Goal: Navigation & Orientation: Find specific page/section

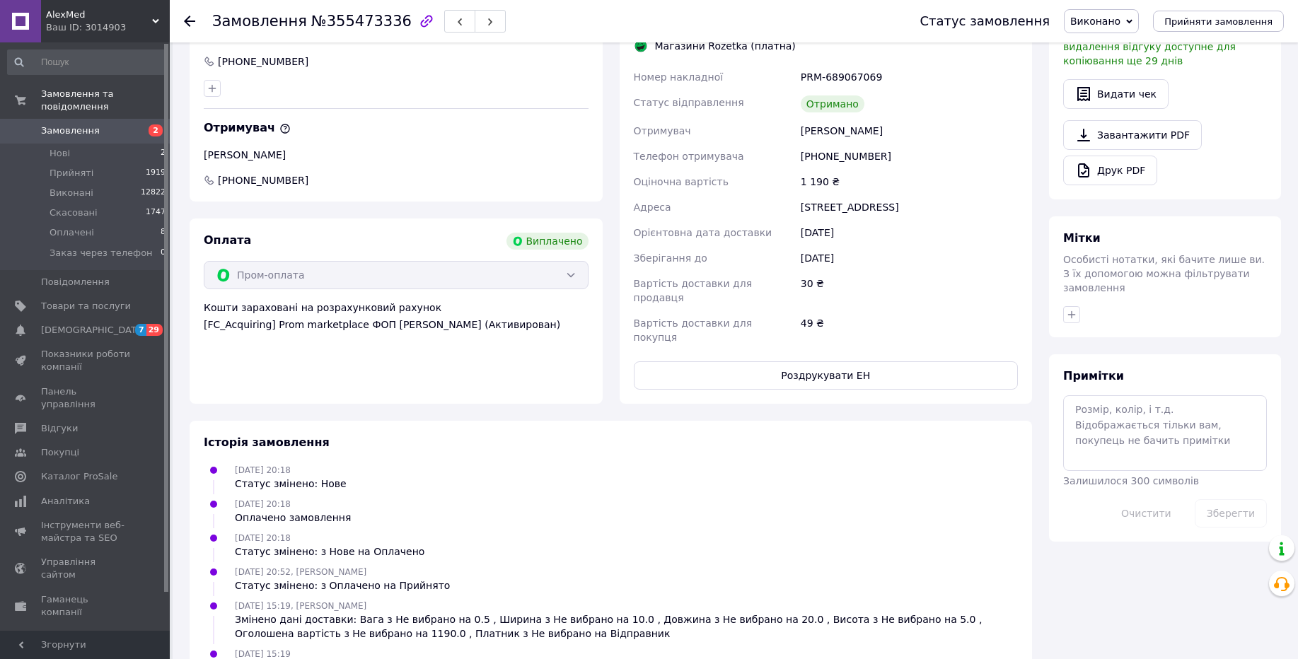
scroll to position [509, 0]
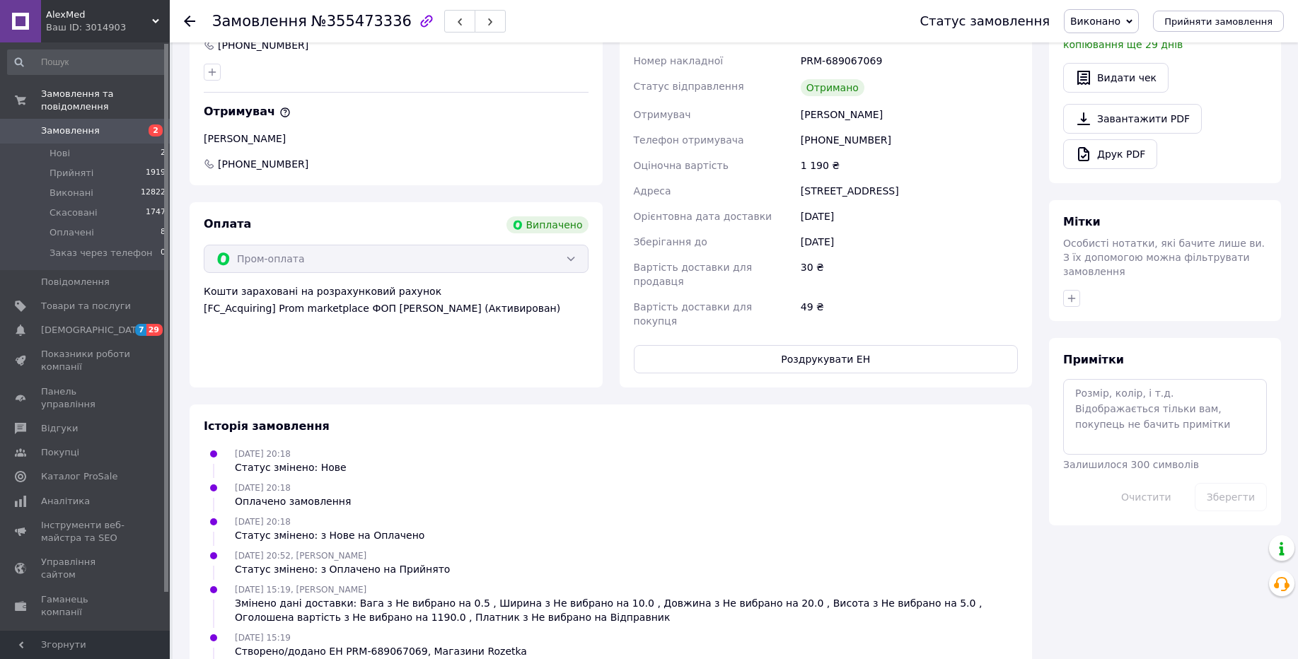
click at [130, 27] on div "Ваш ID: 3014903" at bounding box center [108, 27] width 124 height 13
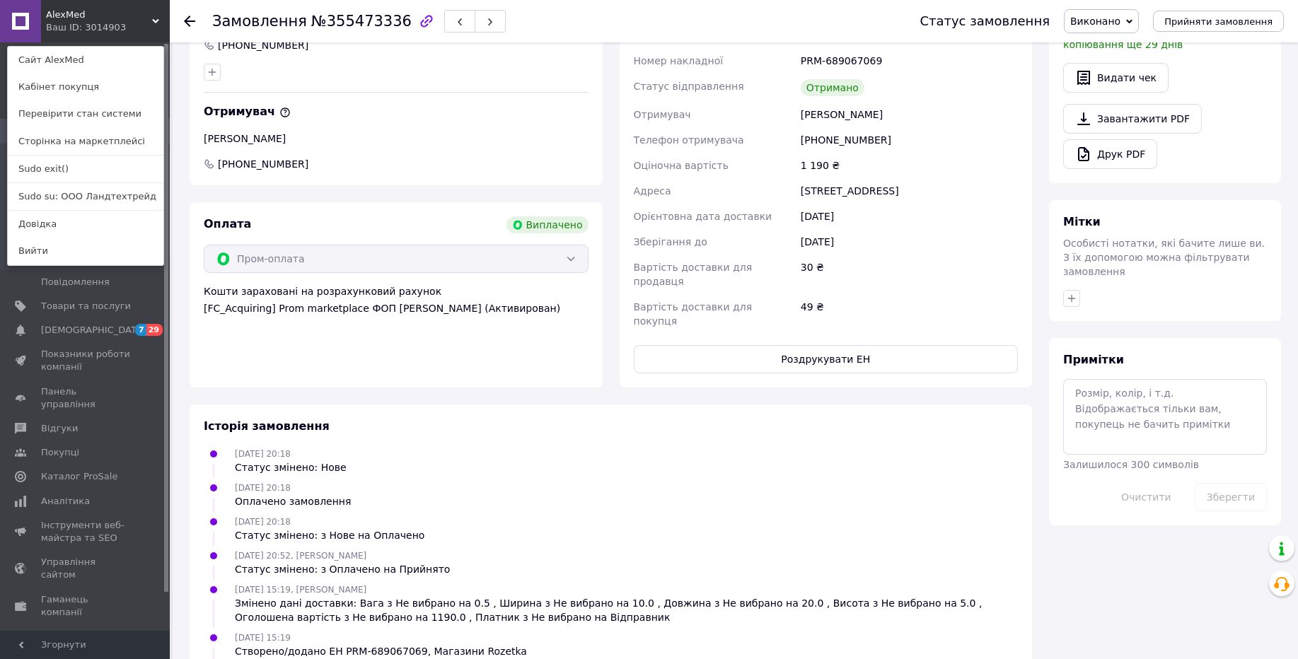
click at [85, 166] on link "Sudo exit()" at bounding box center [86, 169] width 156 height 27
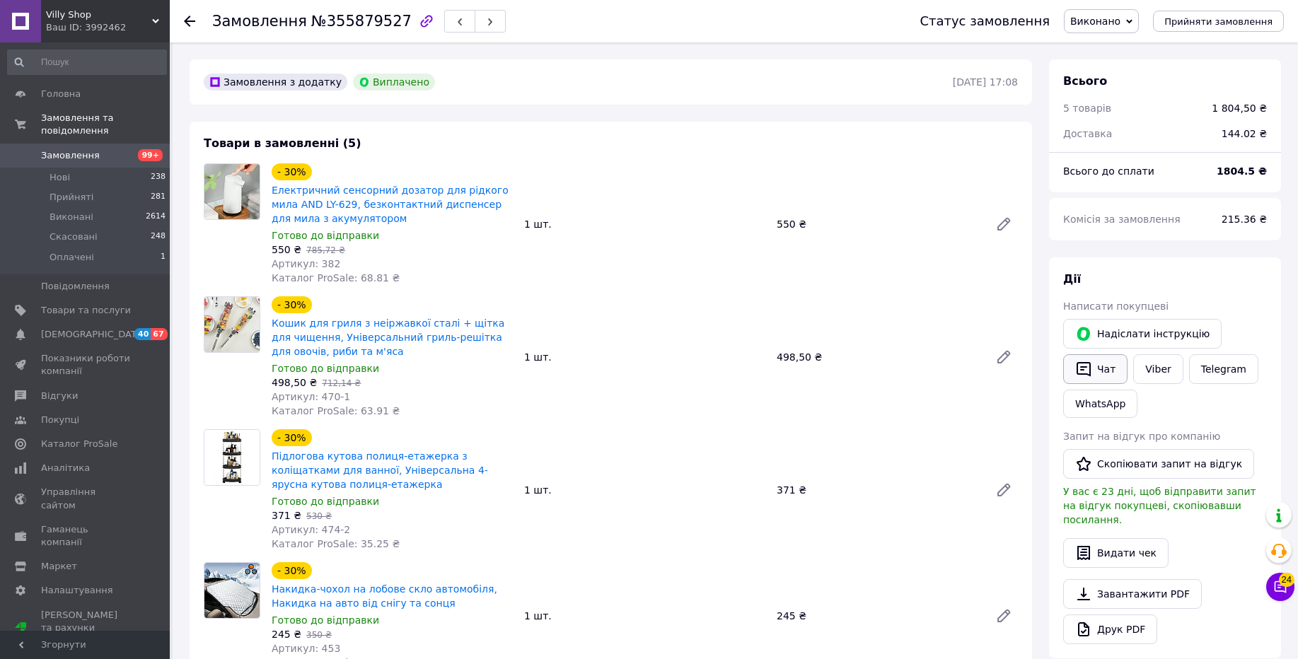
click at [1067, 366] on button "Чат" at bounding box center [1095, 369] width 64 height 30
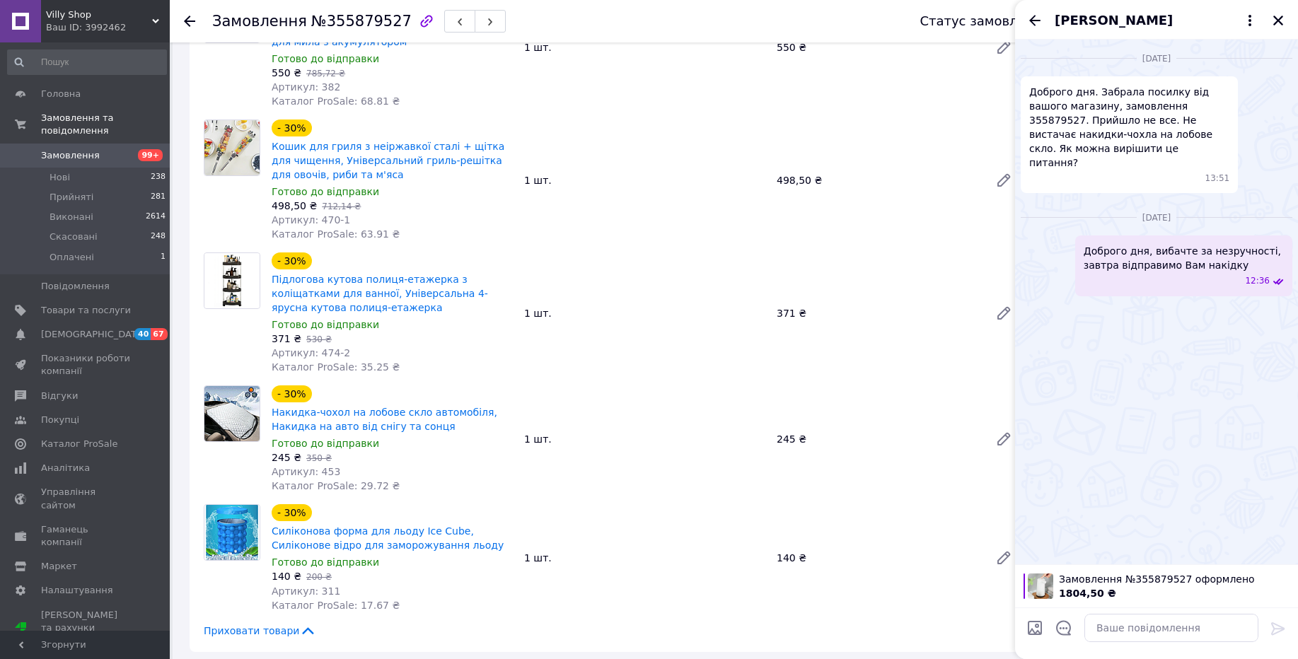
scroll to position [197, 0]
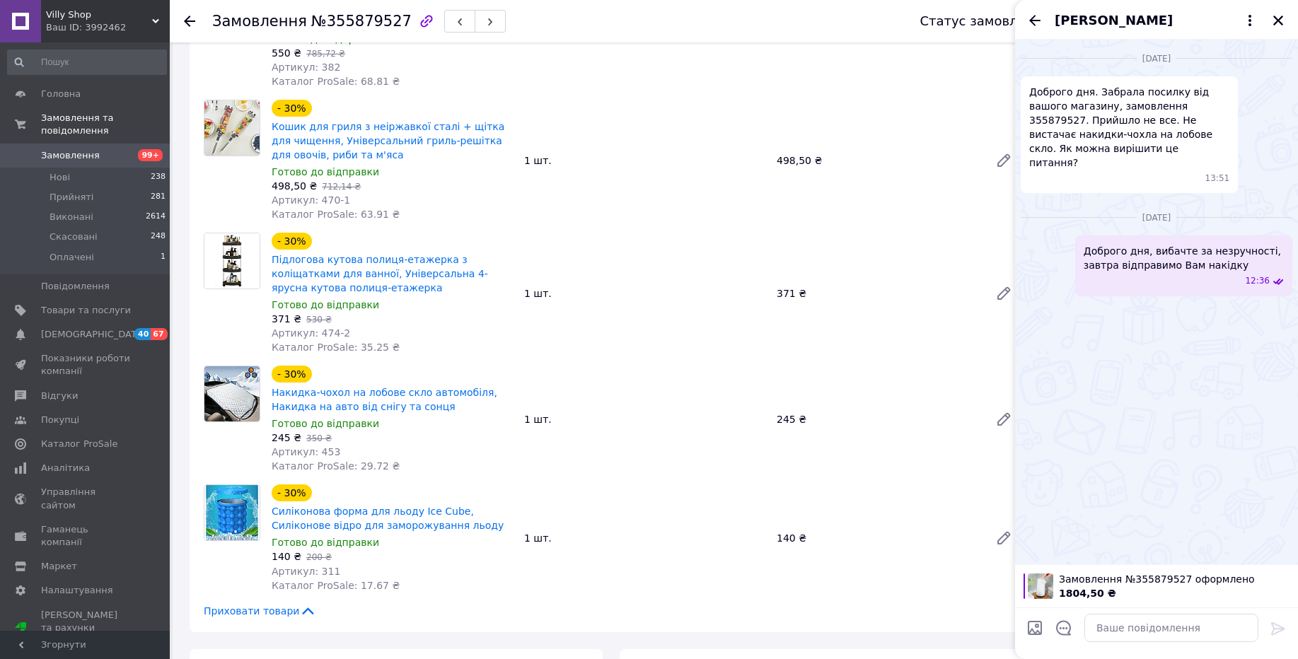
click at [138, 23] on div "Ваш ID: 3992462" at bounding box center [108, 27] width 124 height 13
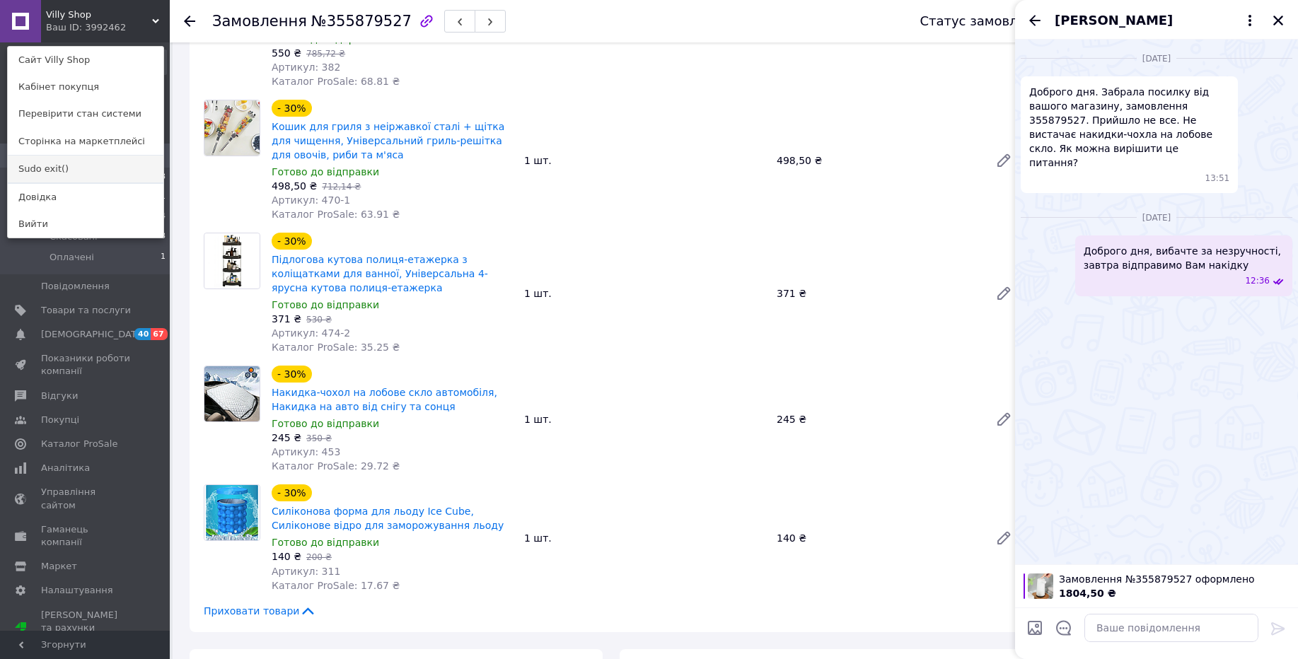
click at [67, 164] on link "Sudo exit()" at bounding box center [86, 169] width 156 height 27
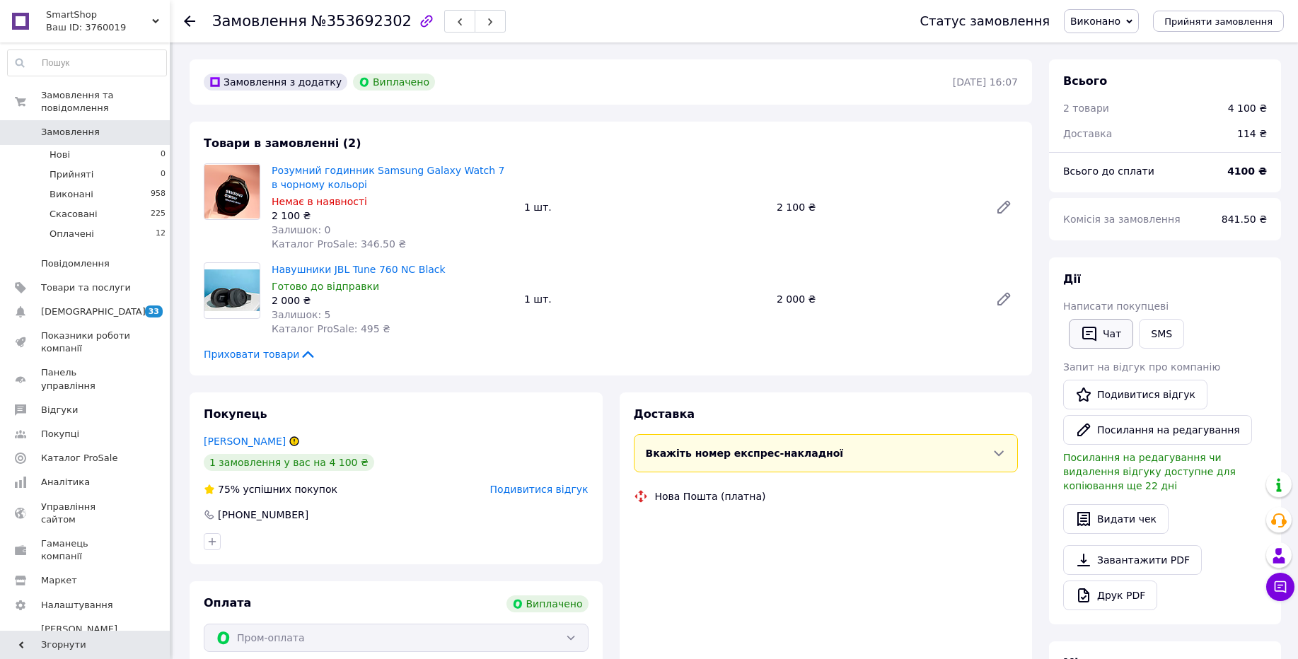
click at [1112, 335] on button "Чат" at bounding box center [1101, 334] width 64 height 30
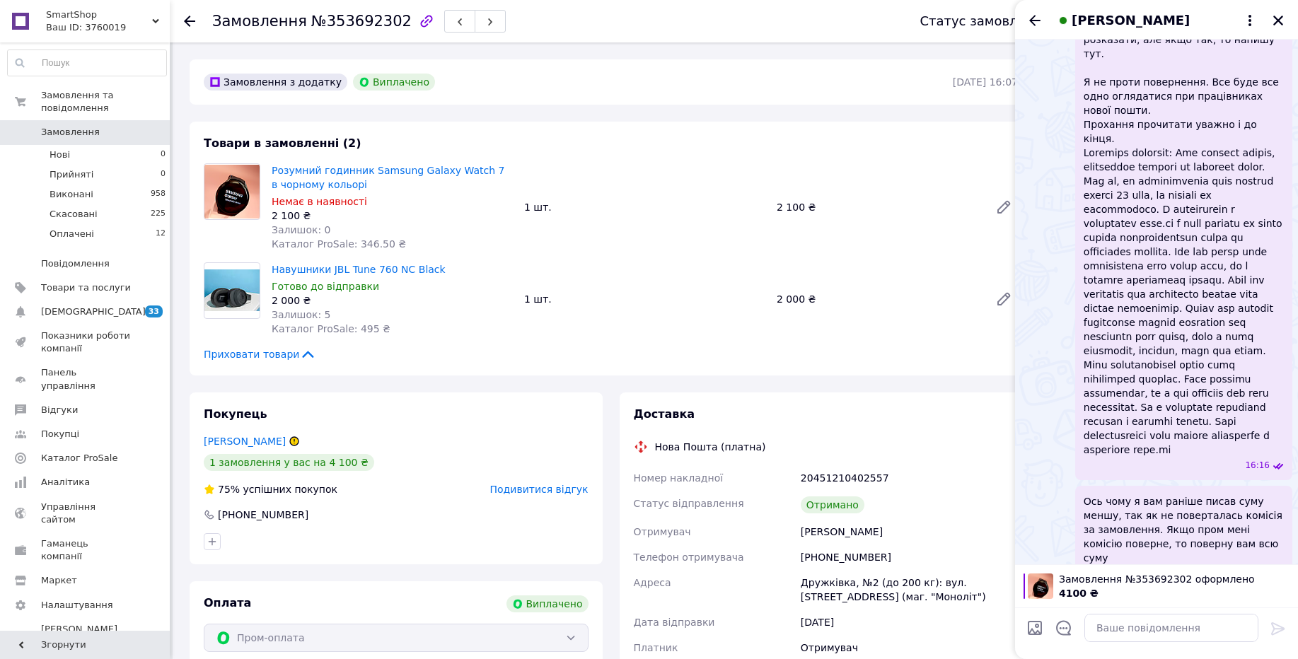
scroll to position [4843, 0]
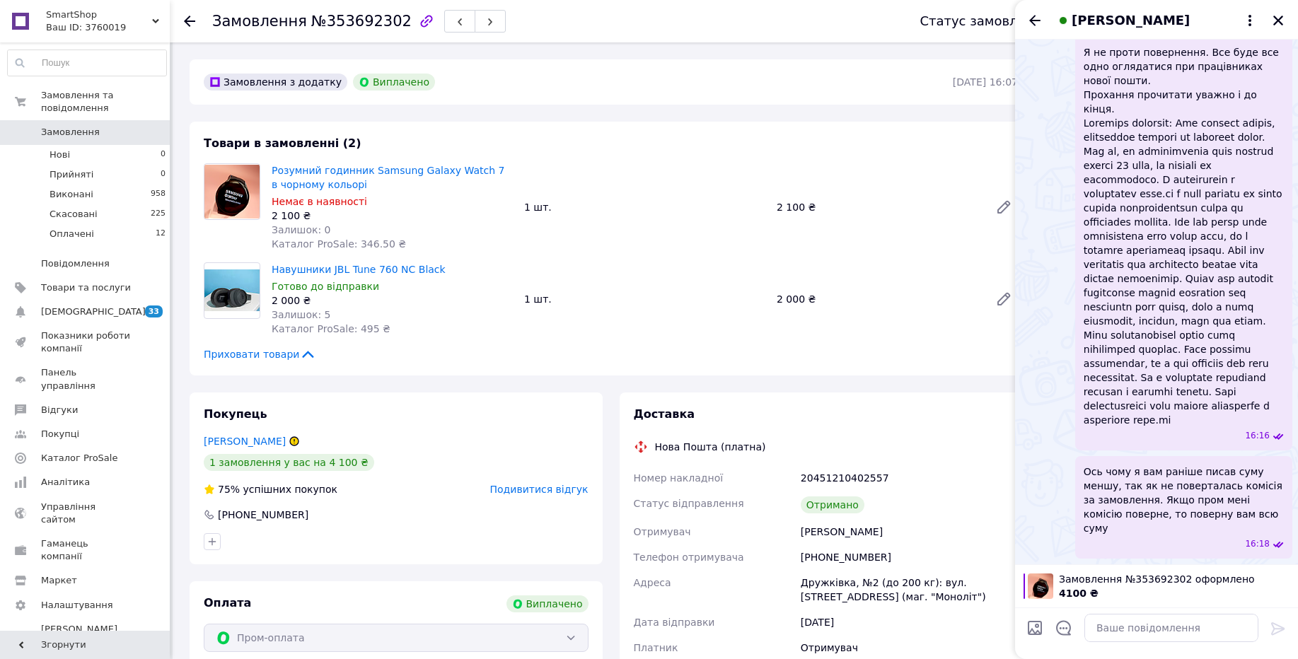
click at [103, 17] on span "SmartShop" at bounding box center [99, 14] width 106 height 13
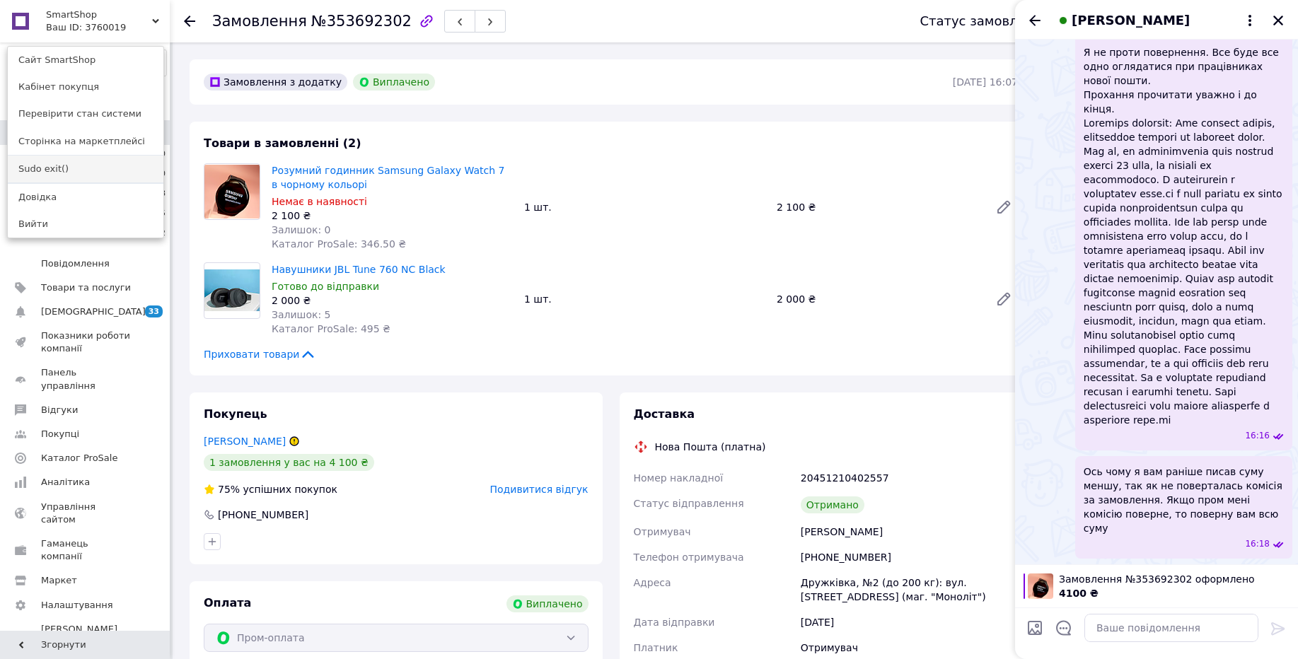
click at [74, 171] on link "Sudo exit()" at bounding box center [86, 169] width 156 height 27
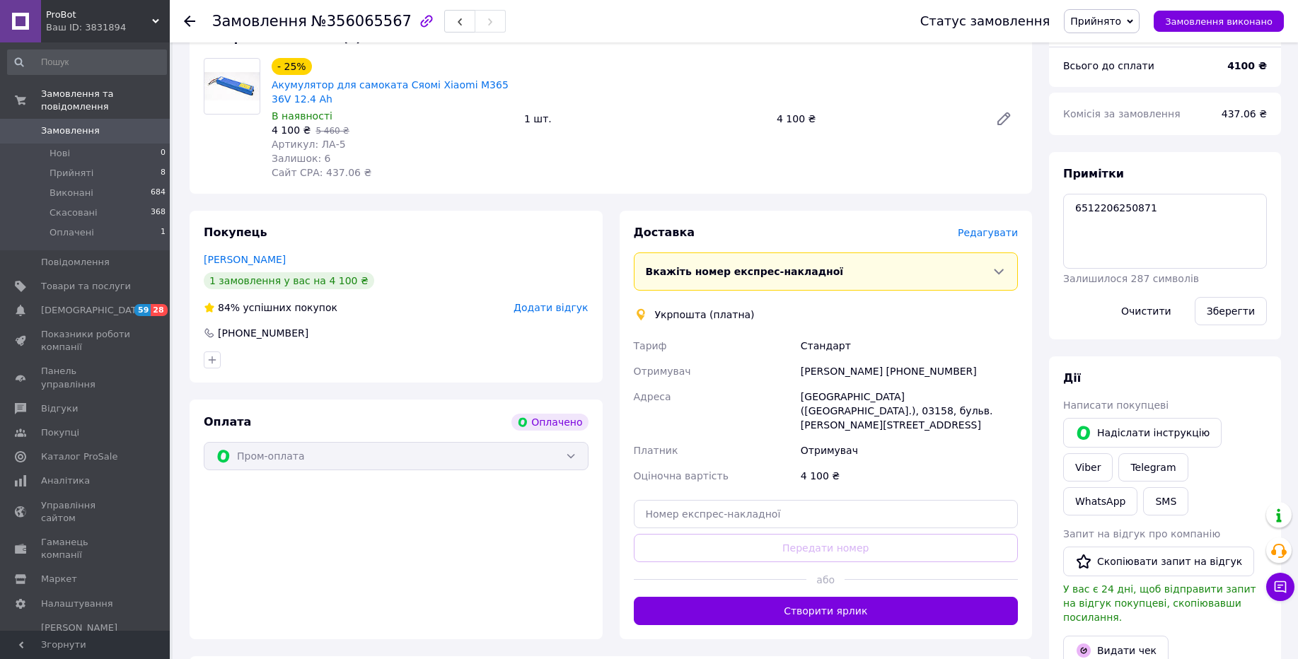
scroll to position [507, 0]
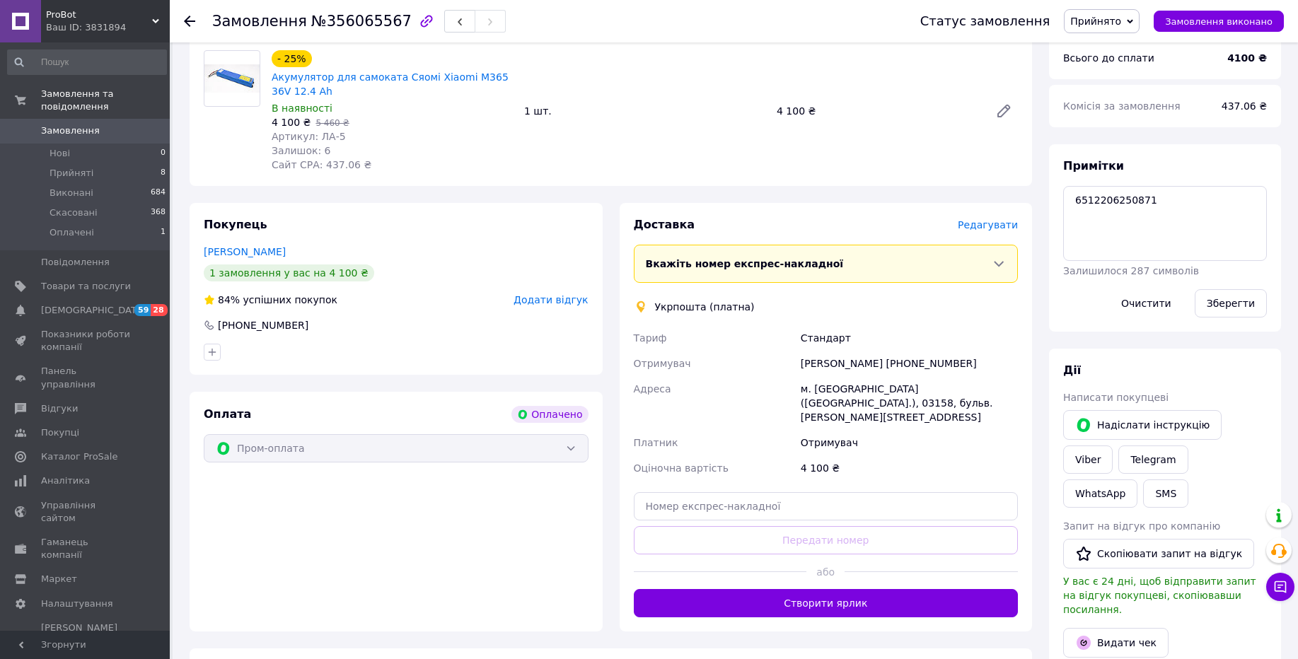
click at [125, 30] on div "Ваш ID: 3831894" at bounding box center [108, 27] width 124 height 13
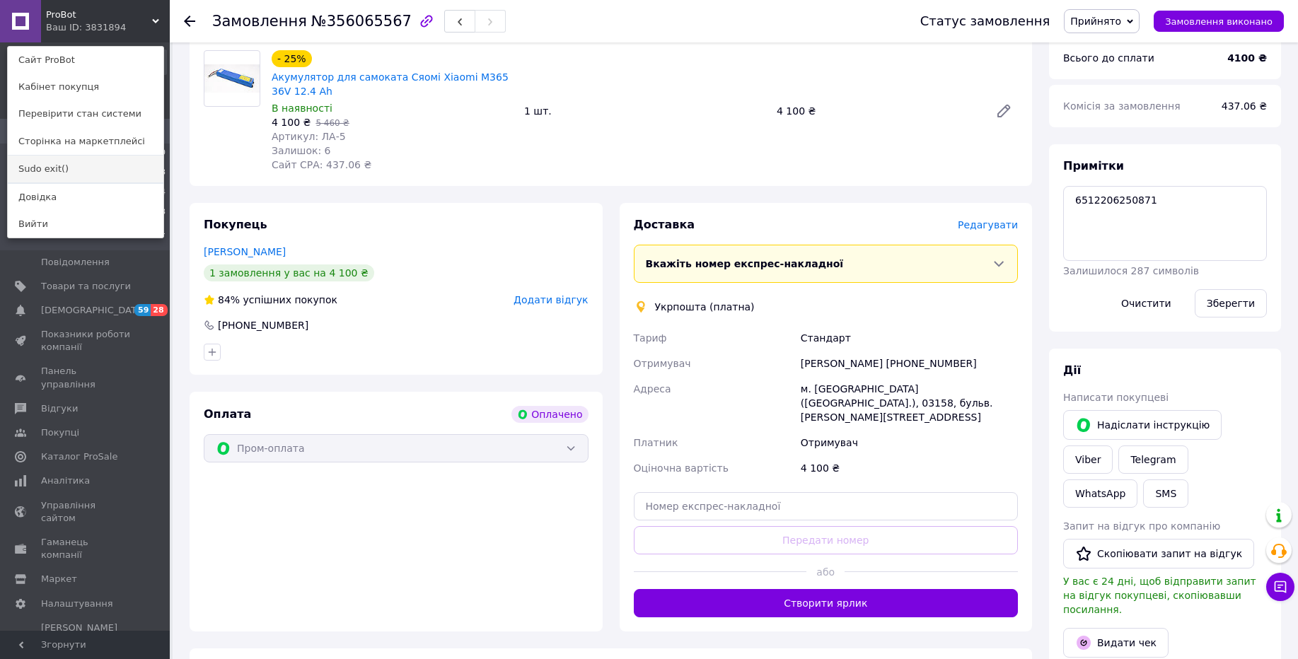
click at [83, 168] on link "Sudo exit()" at bounding box center [86, 169] width 156 height 27
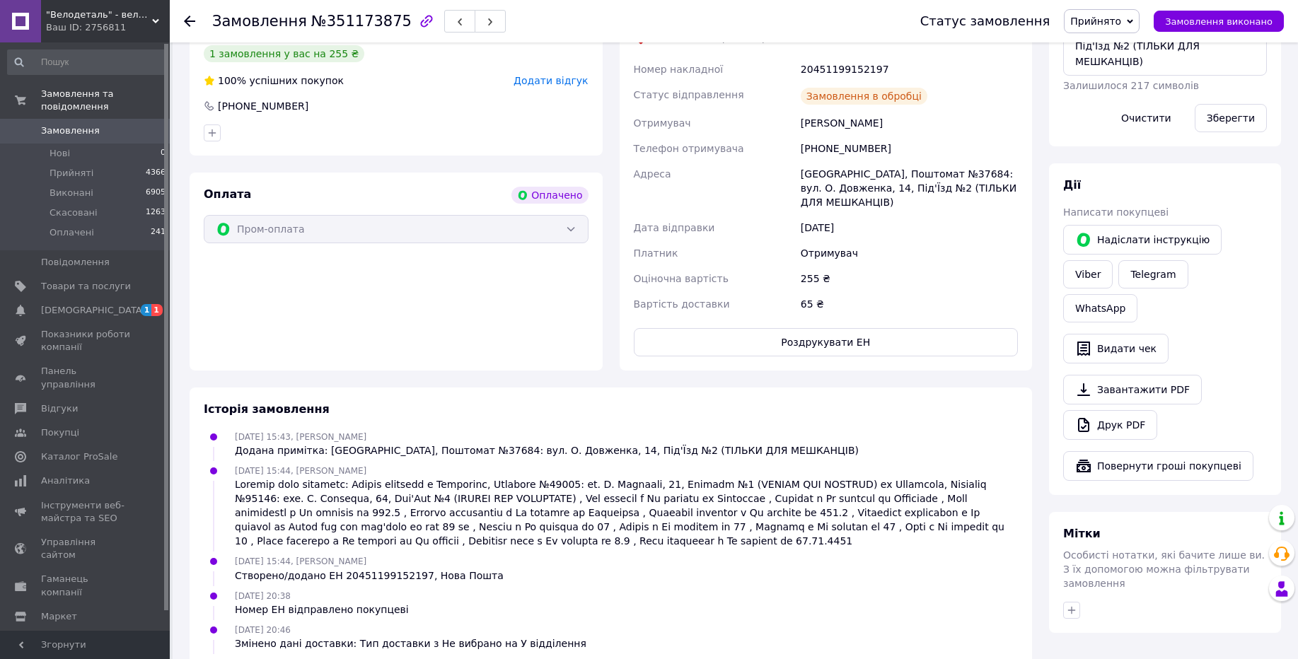
scroll to position [894, 0]
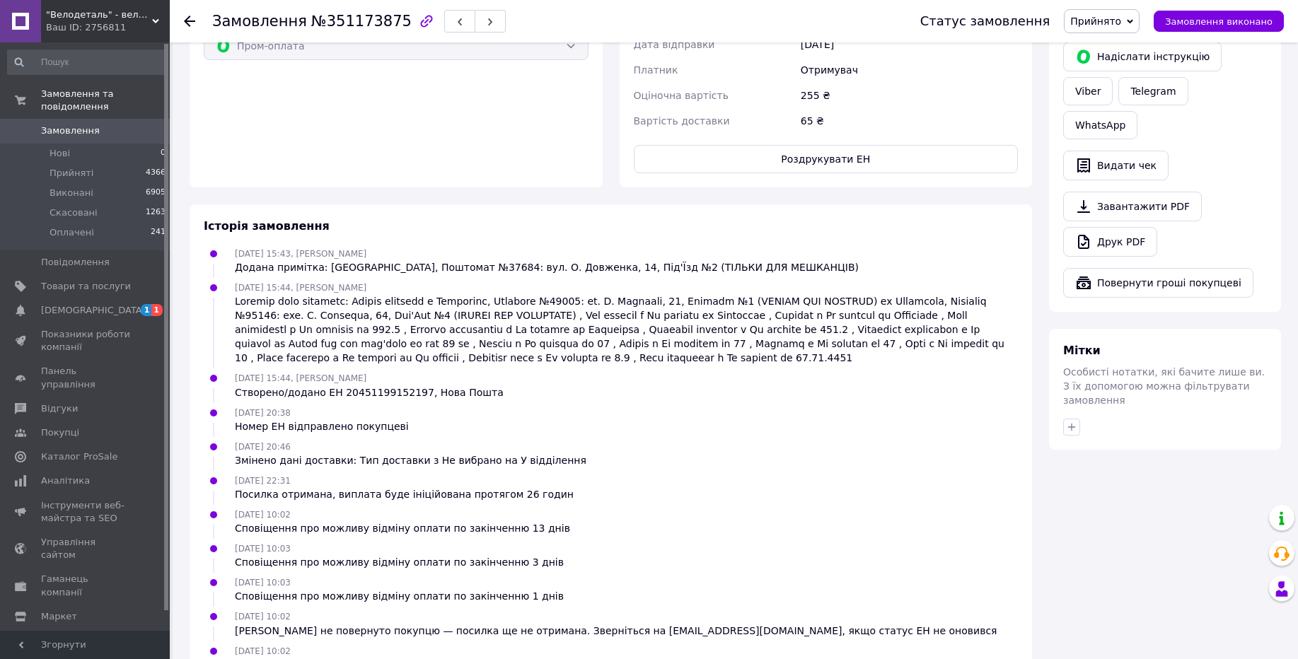
click at [127, 28] on div "Ваш ID: 2756811" at bounding box center [108, 27] width 124 height 13
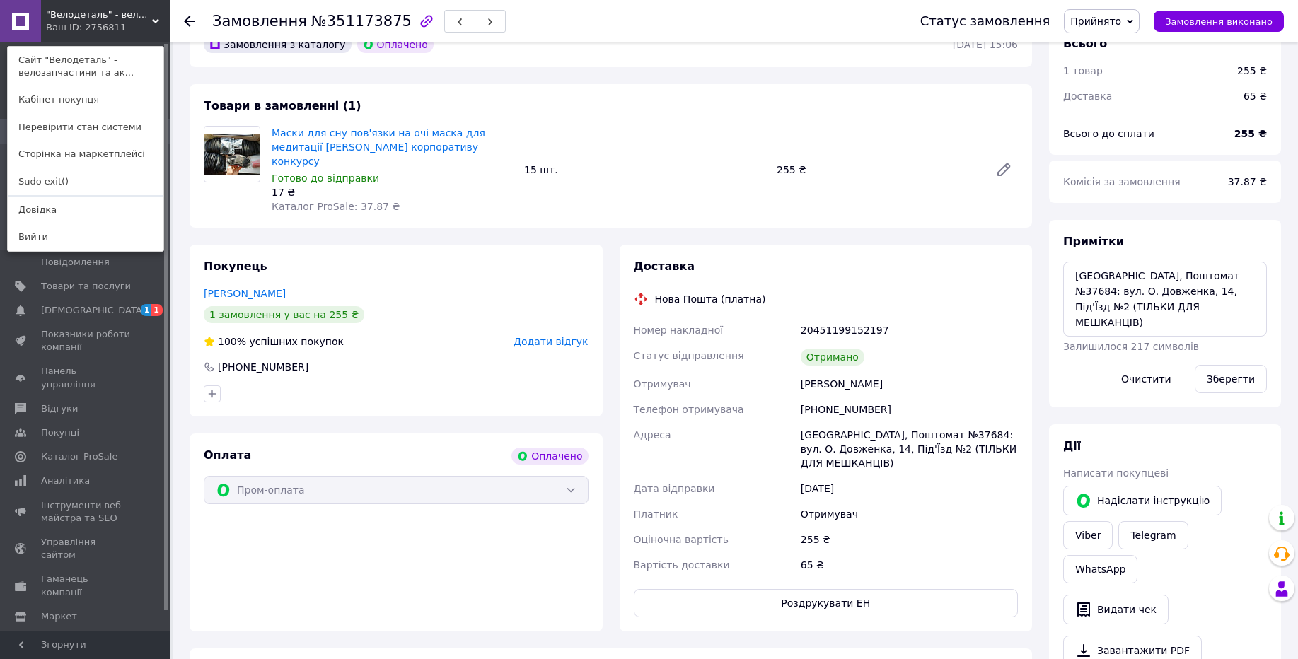
scroll to position [455, 0]
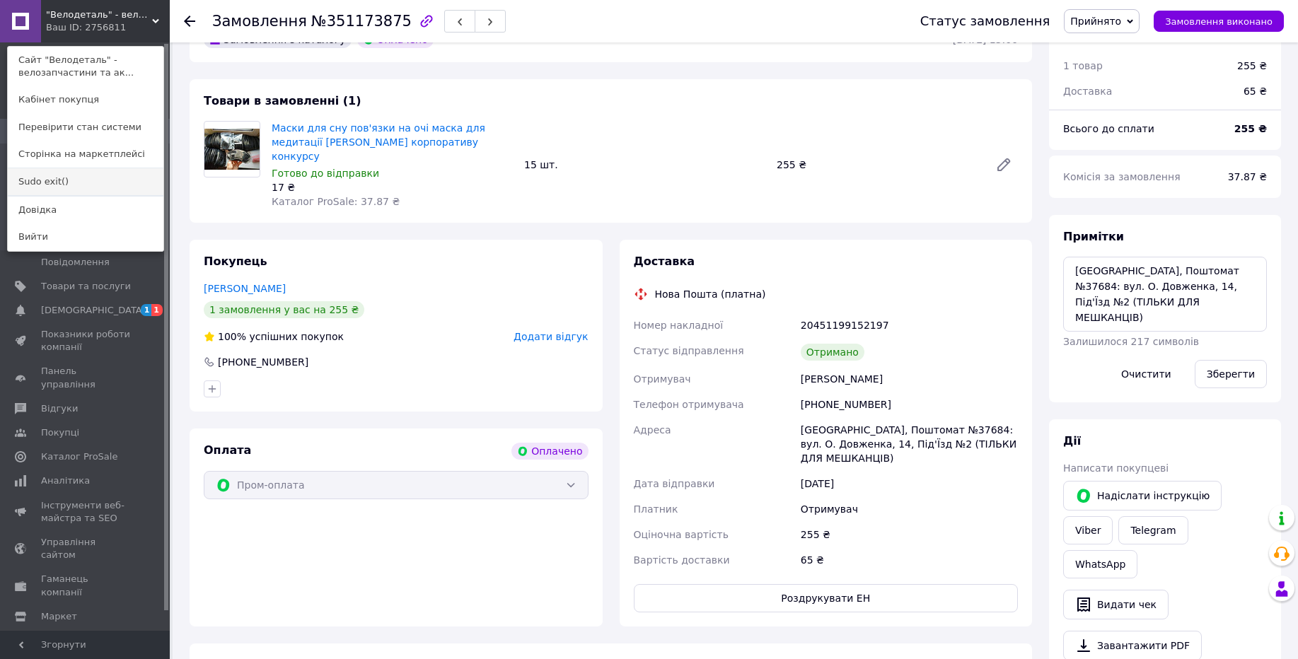
click at [14, 182] on link "Sudo exit()" at bounding box center [86, 181] width 156 height 27
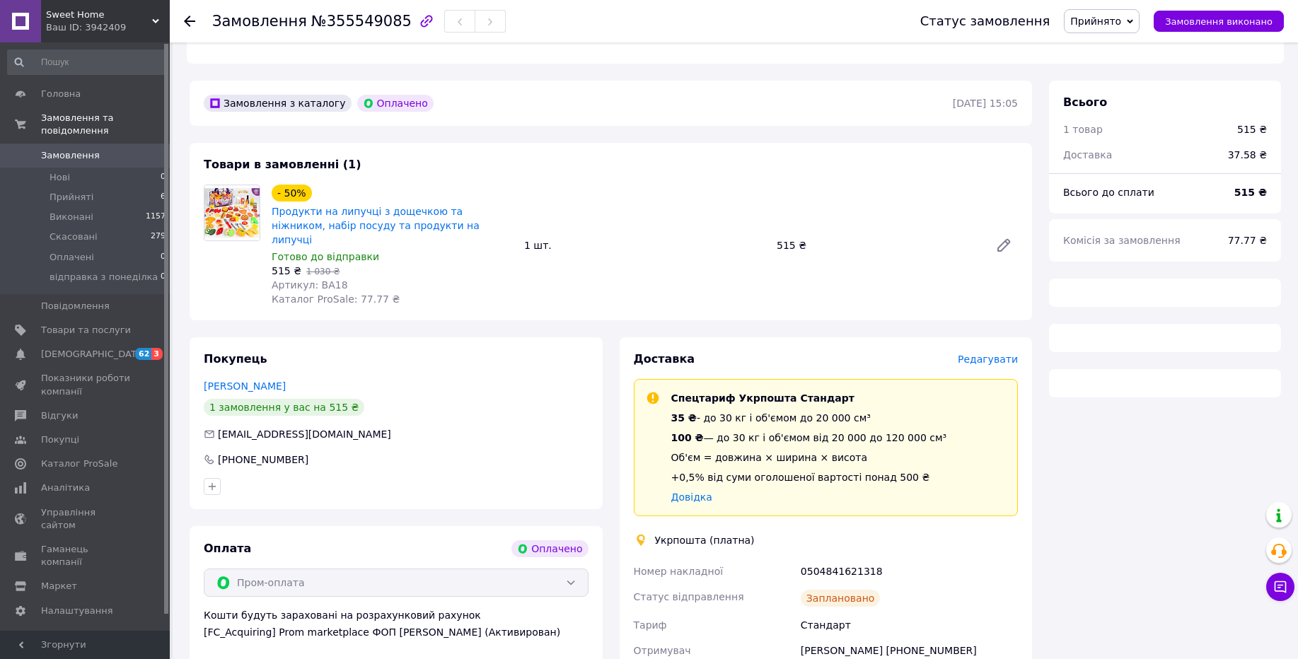
scroll to position [567, 0]
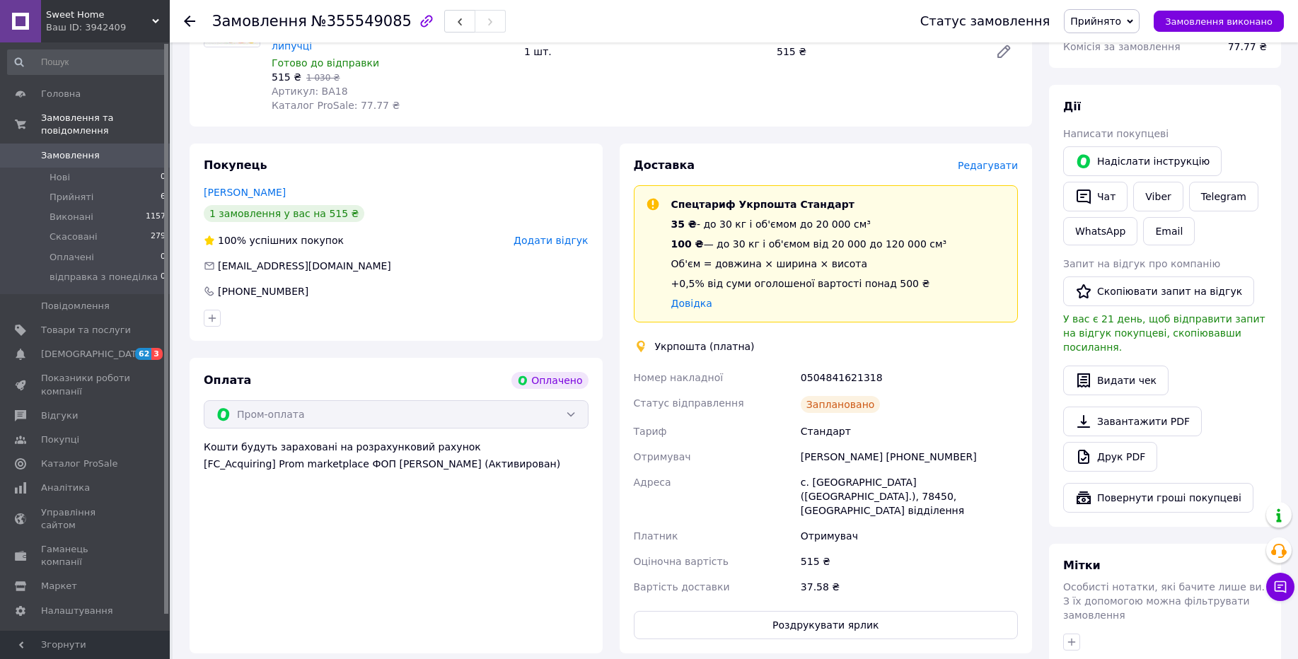
click at [139, 31] on div "Ваш ID: 3942409" at bounding box center [108, 27] width 124 height 13
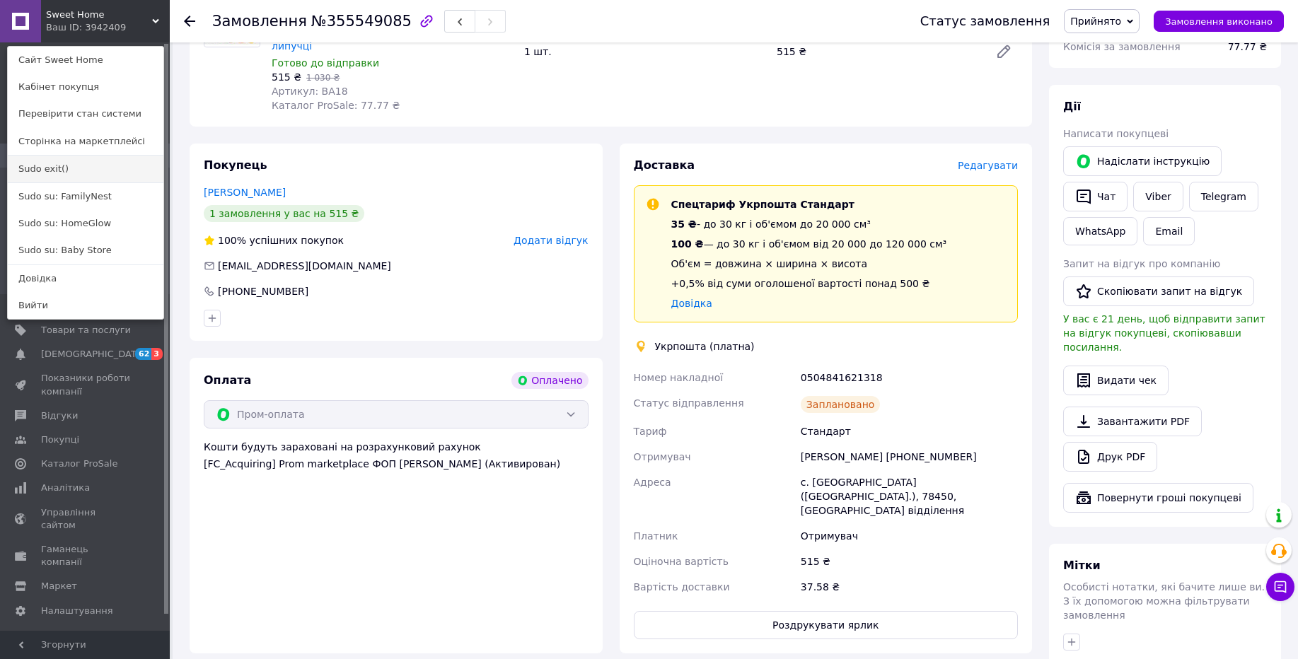
click at [82, 174] on link "Sudo exit()" at bounding box center [86, 169] width 156 height 27
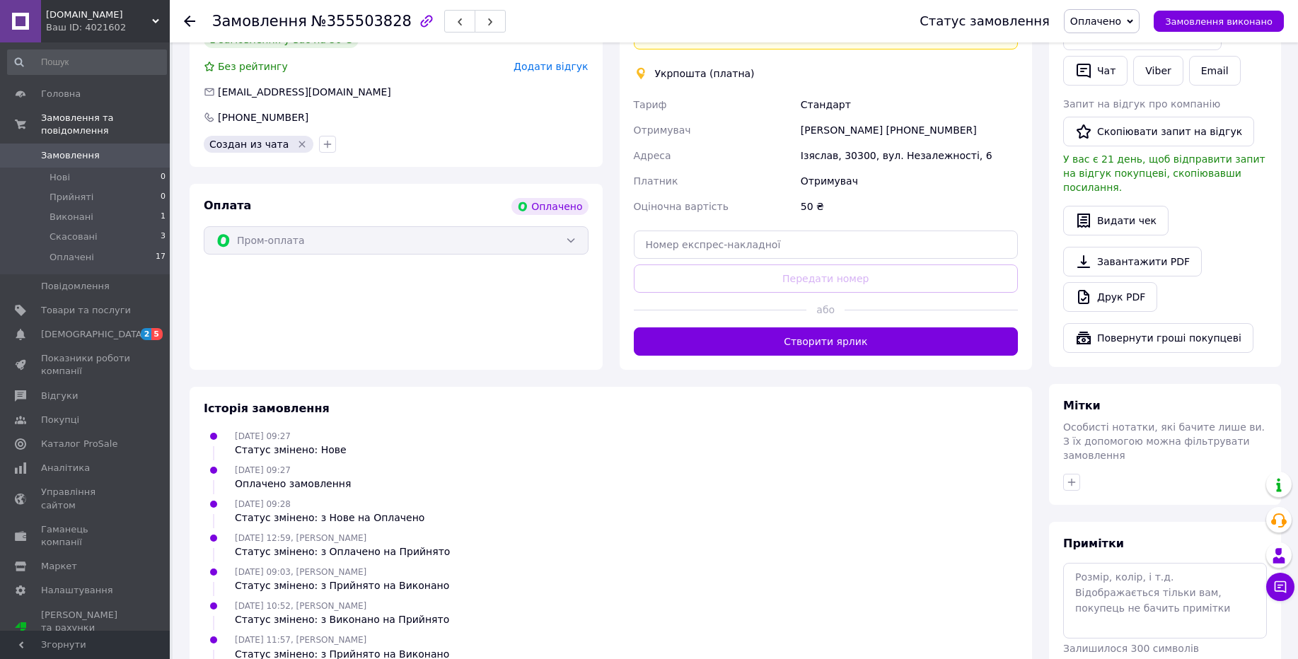
scroll to position [726, 0]
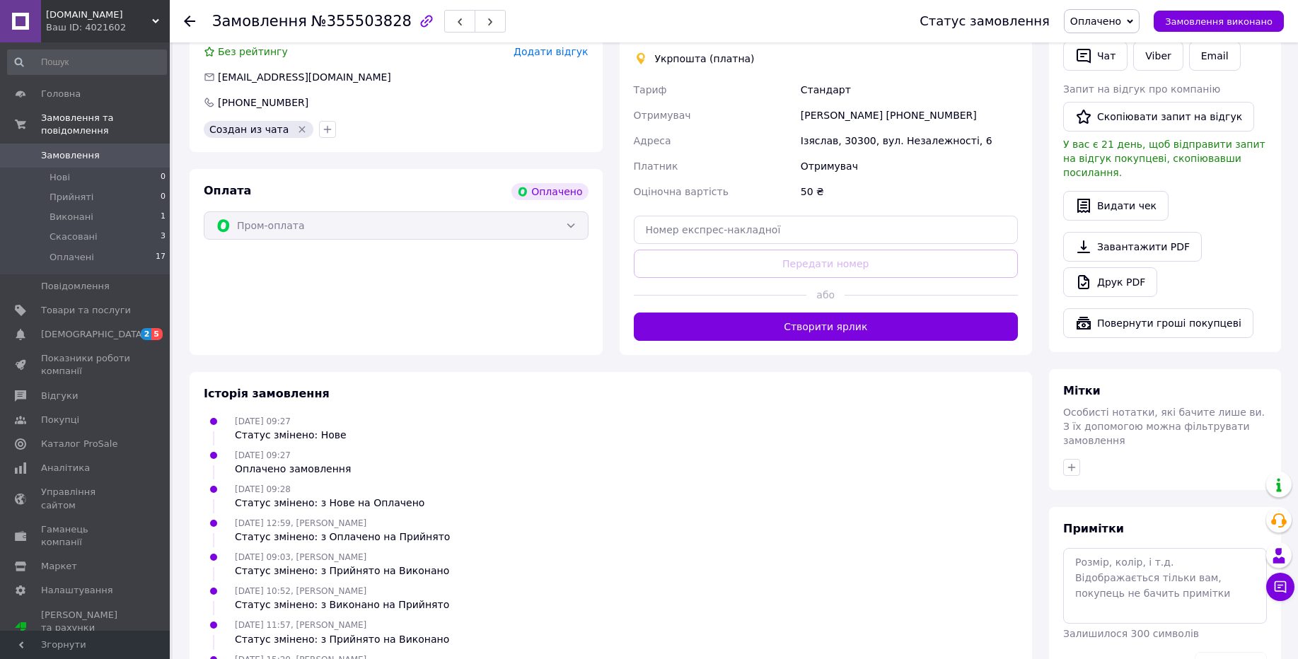
click at [151, 11] on span "od.des.ua" at bounding box center [99, 14] width 106 height 13
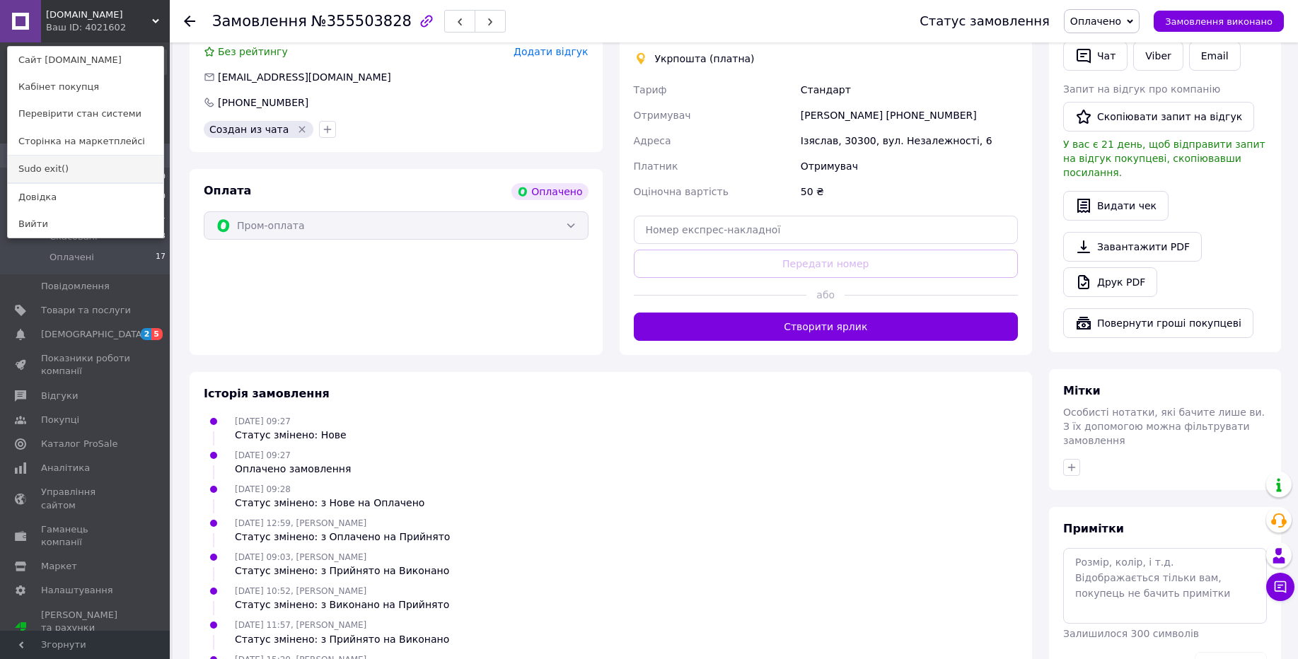
click at [105, 163] on link "Sudo exit()" at bounding box center [86, 169] width 156 height 27
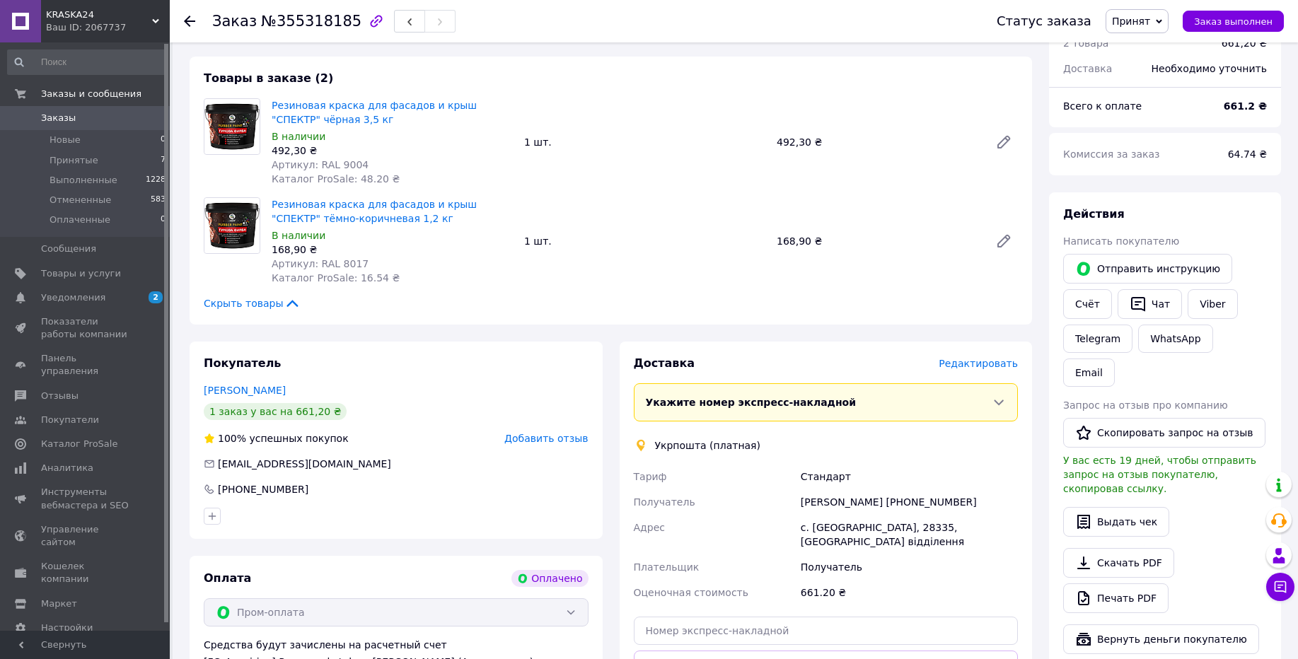
scroll to position [468, 0]
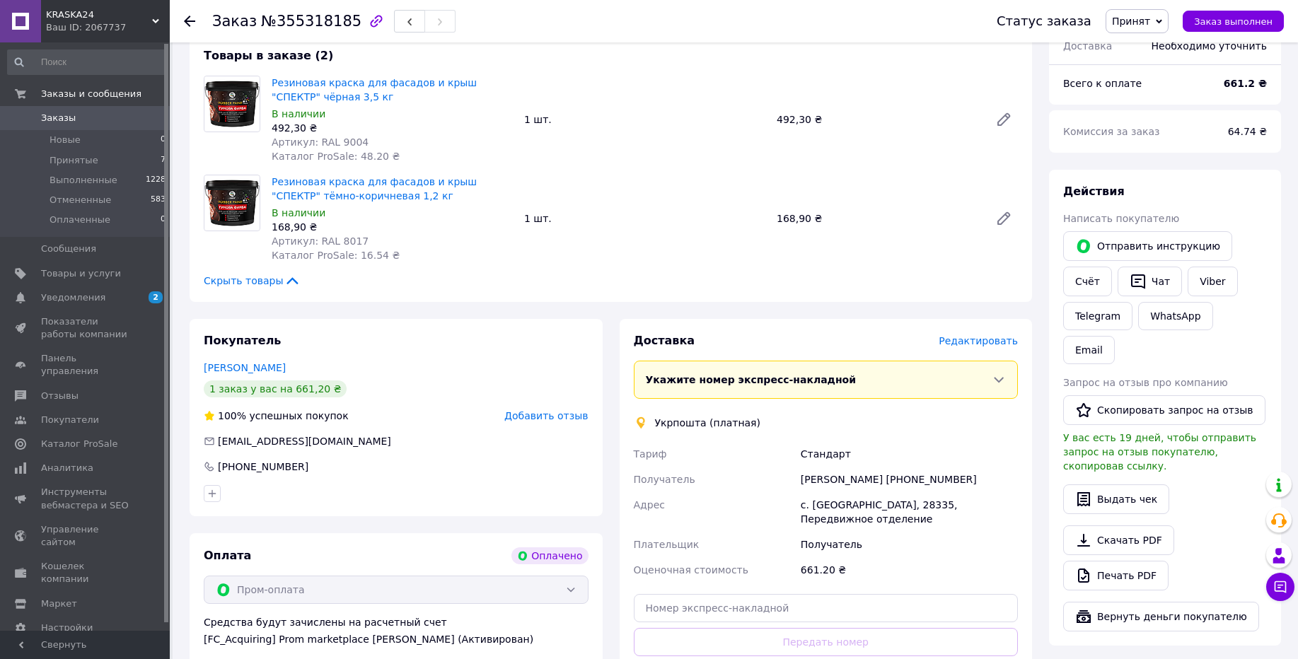
click at [133, 22] on div "Ваш ID: 2067737" at bounding box center [108, 27] width 124 height 13
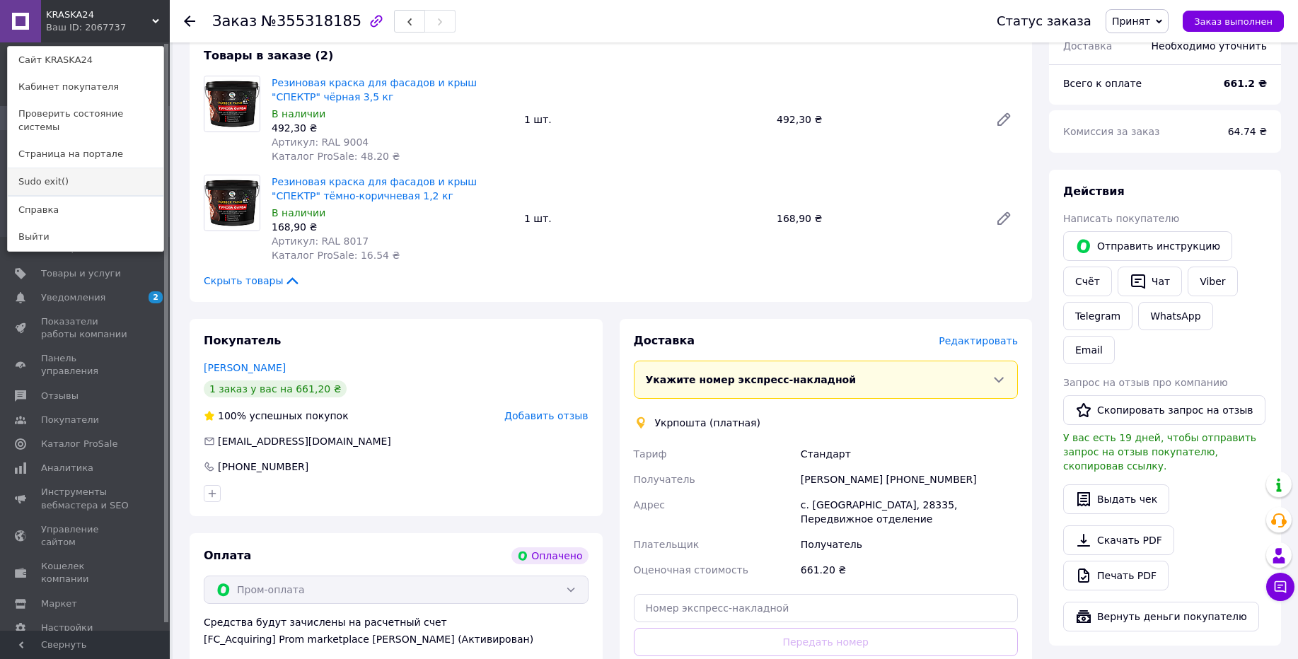
click at [73, 168] on link "Sudo exit()" at bounding box center [86, 181] width 156 height 27
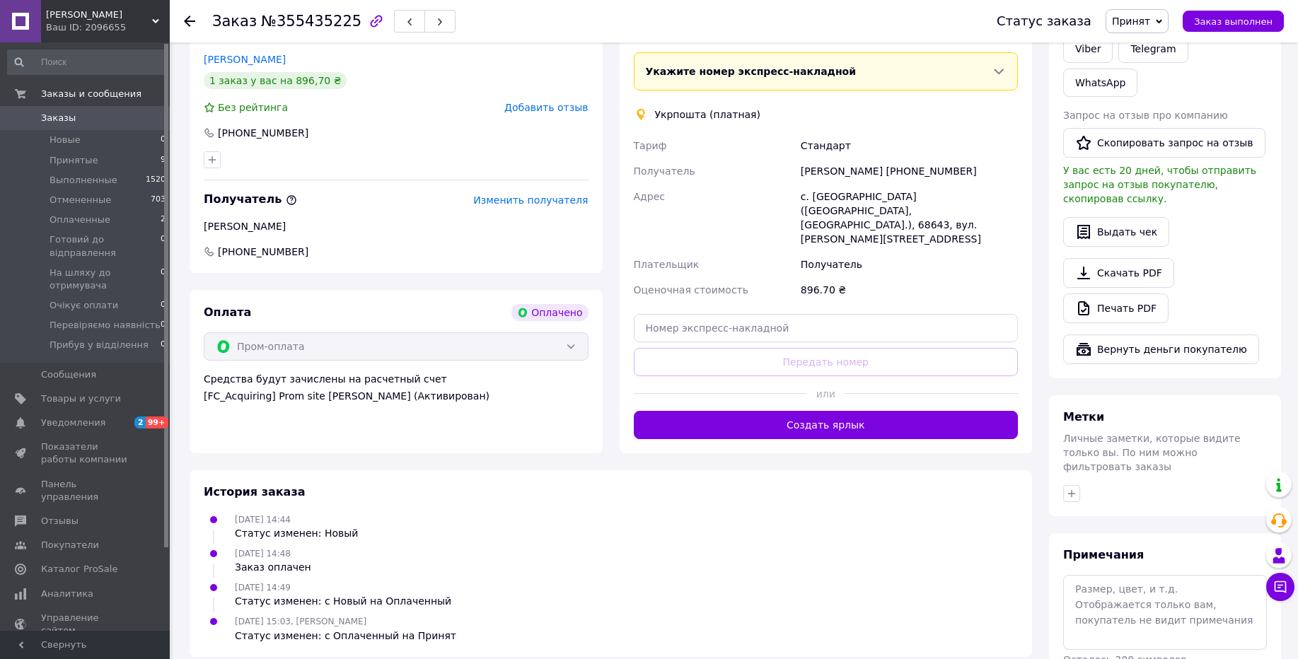
scroll to position [654, 0]
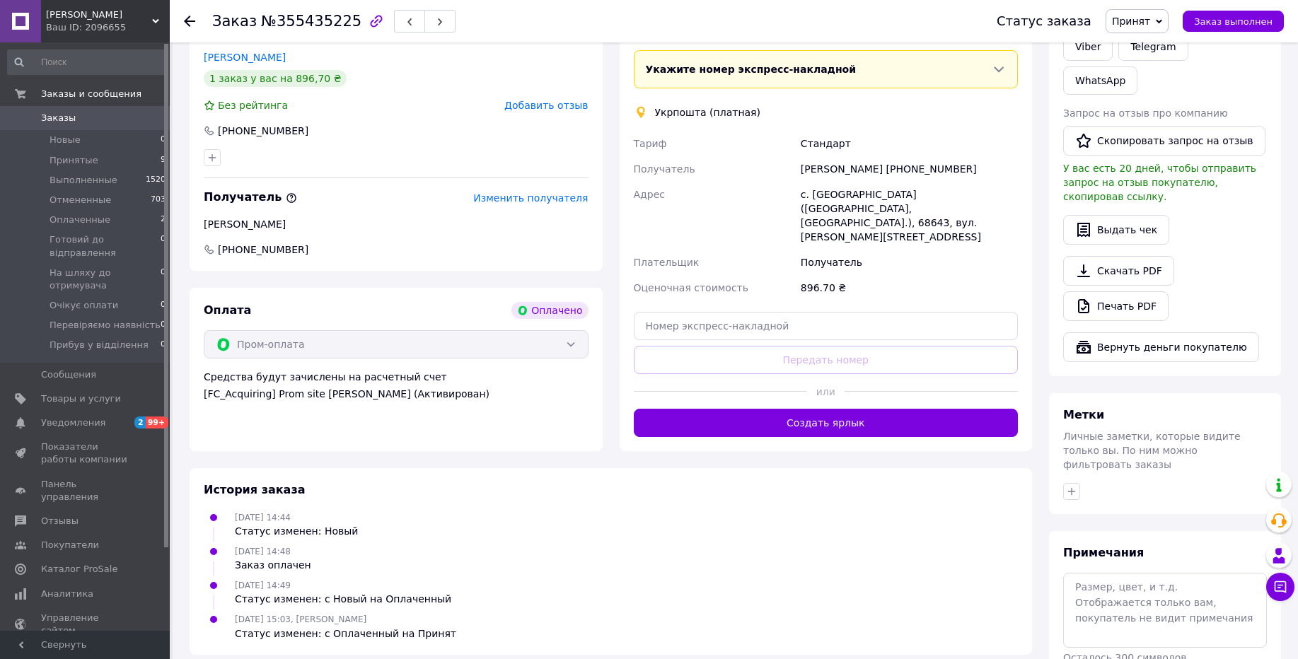
click at [110, 17] on span "Чисто Плюс" at bounding box center [99, 14] width 106 height 13
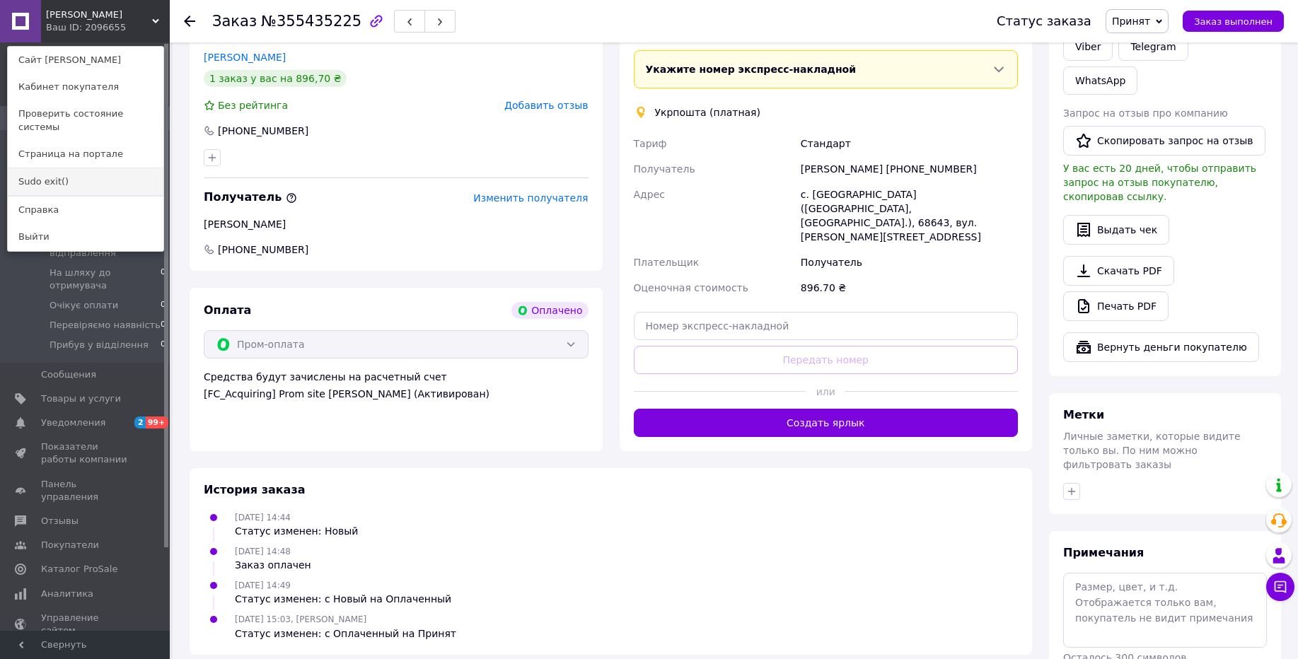
click at [66, 168] on link "Sudo exit()" at bounding box center [86, 181] width 156 height 27
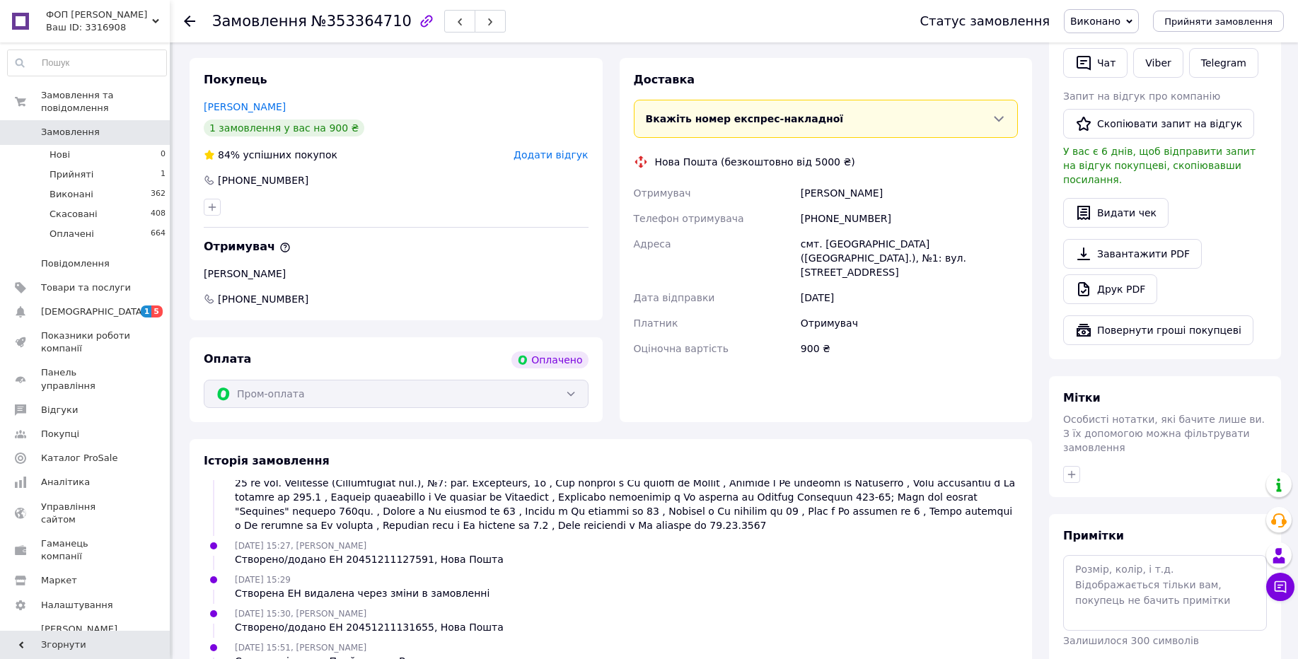
scroll to position [523, 0]
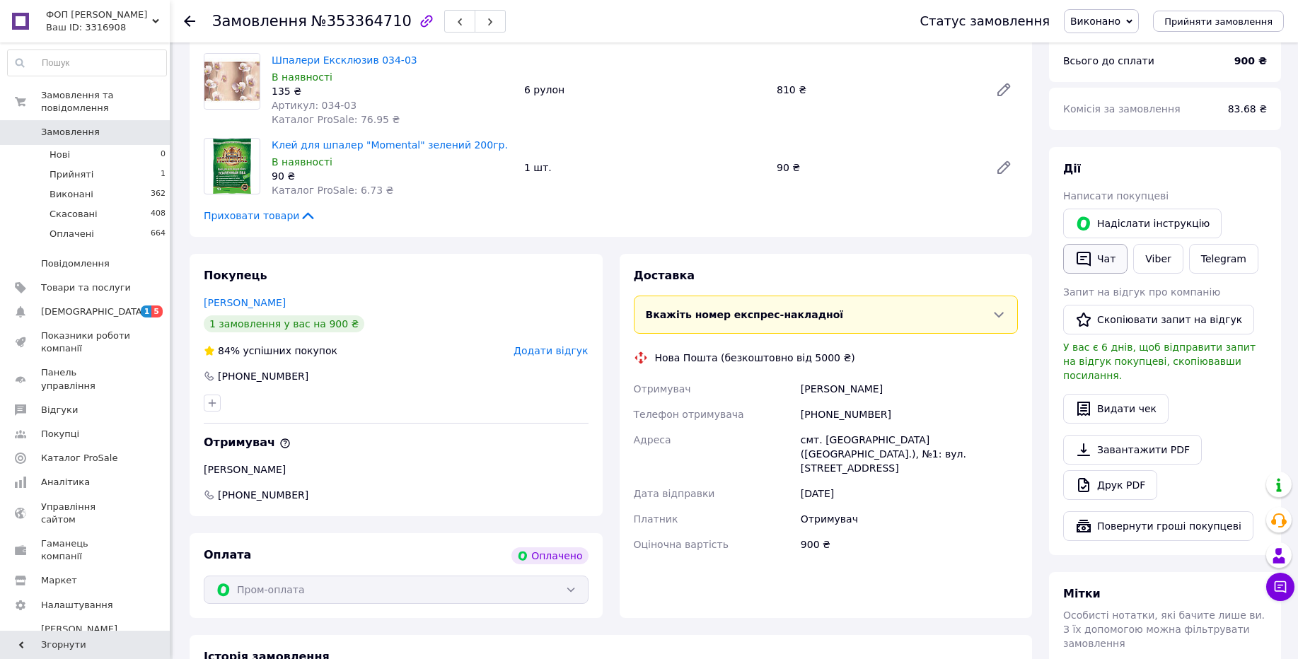
click at [1077, 252] on icon "button" at bounding box center [1084, 259] width 14 height 15
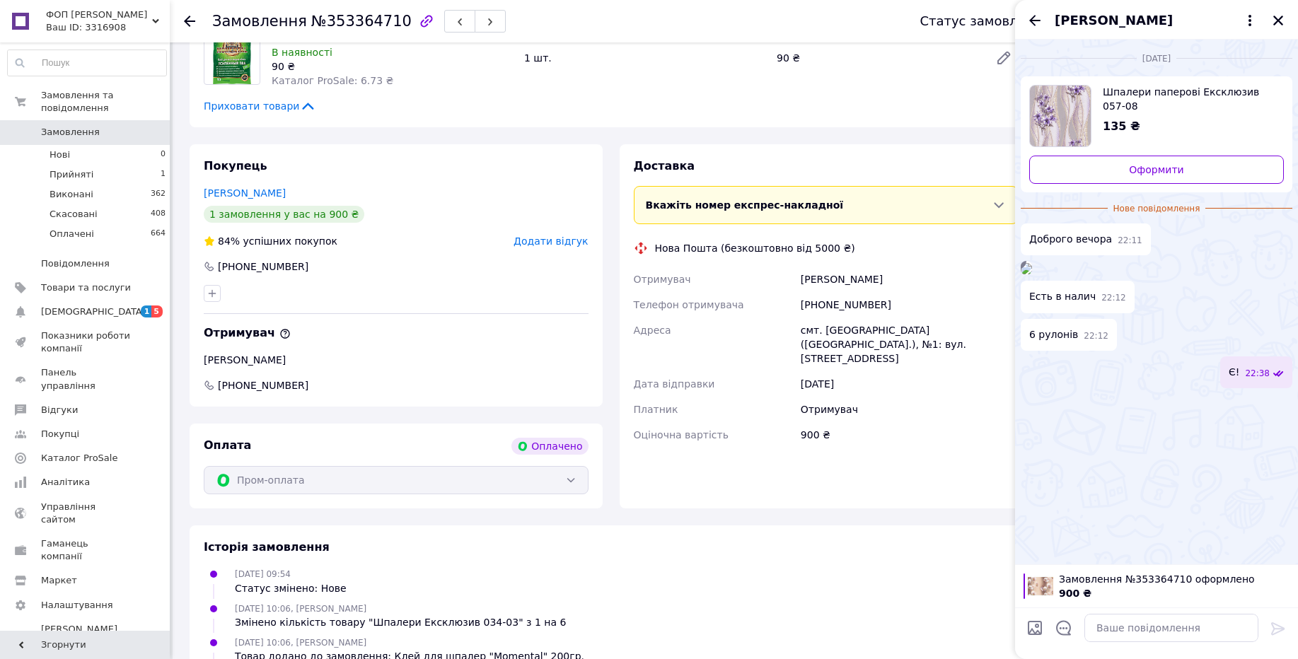
scroll to position [968, 0]
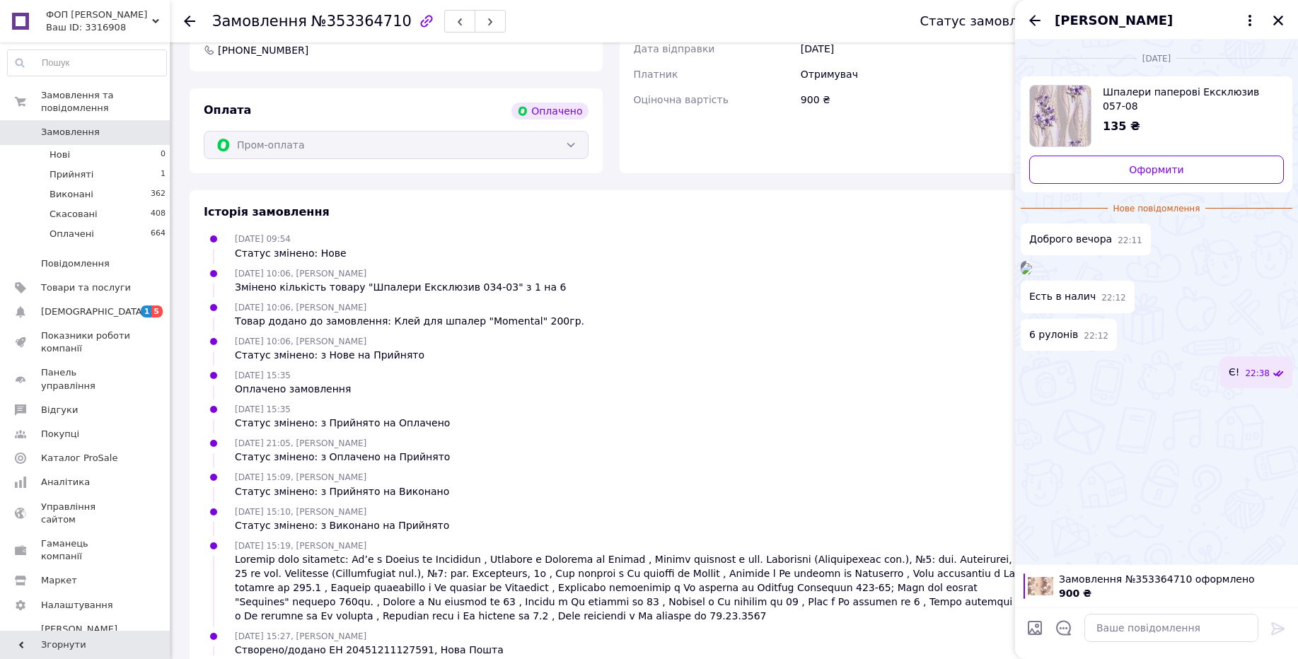
click at [131, 22] on div "Ваш ID: 3316908" at bounding box center [108, 27] width 124 height 13
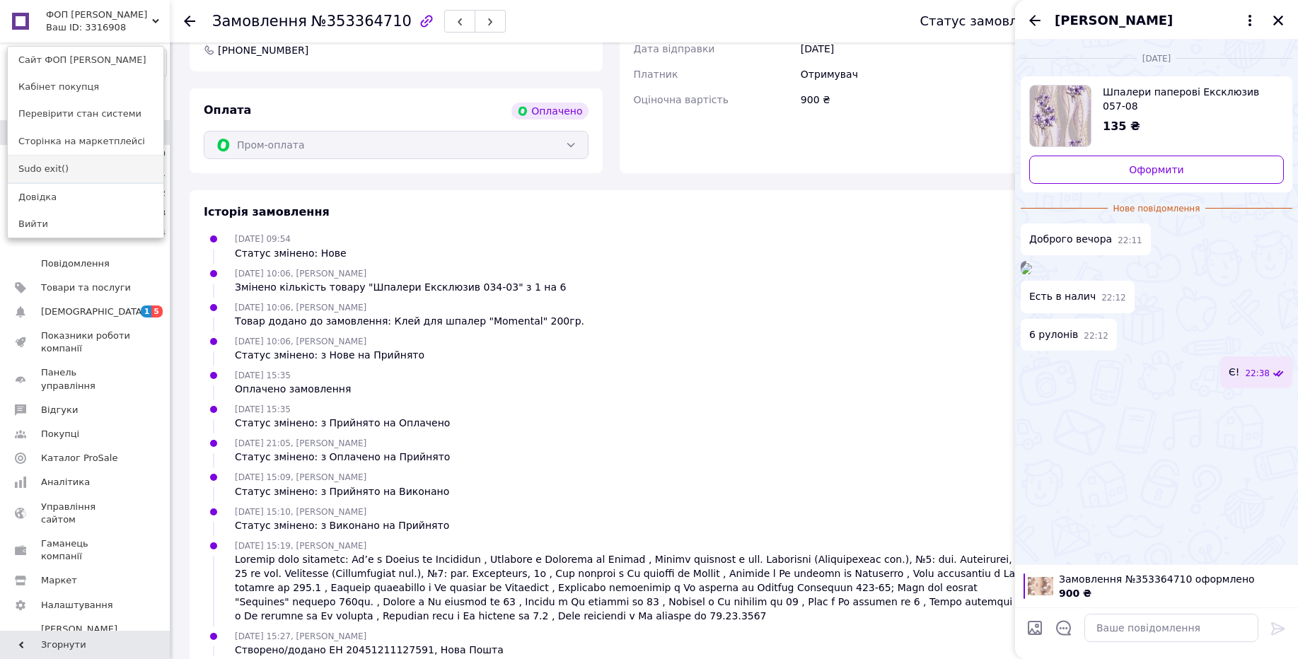
click at [64, 172] on link "Sudo exit()" at bounding box center [86, 169] width 156 height 27
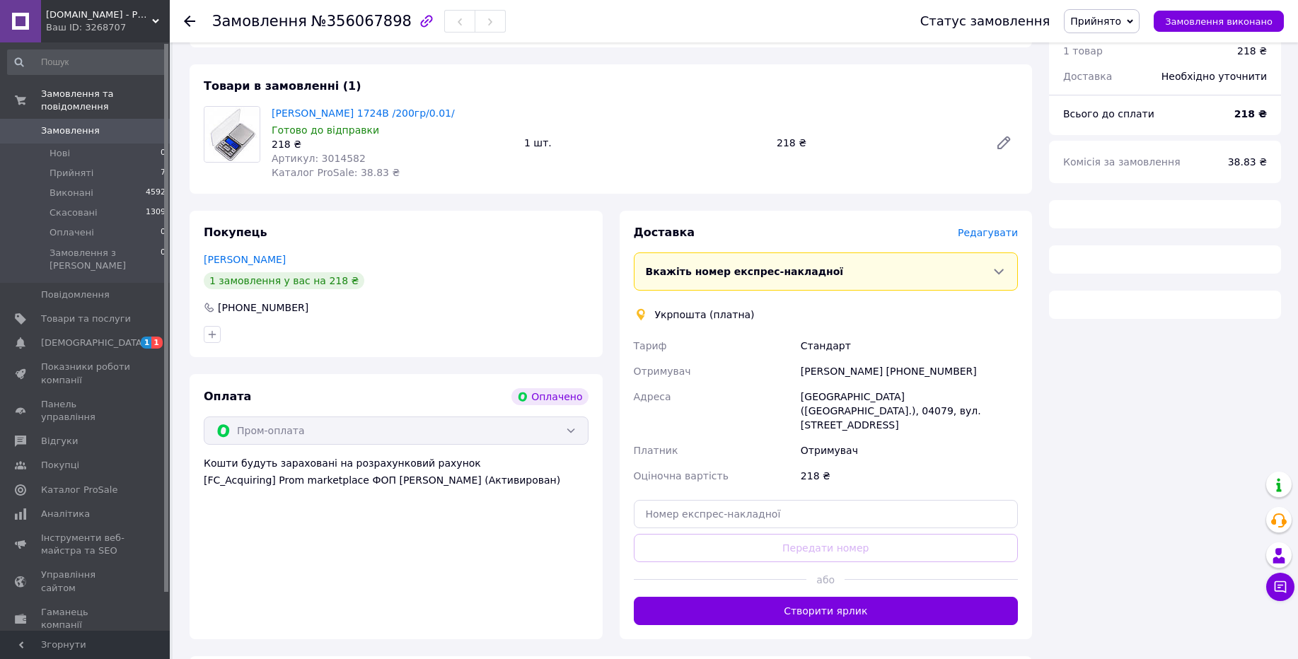
scroll to position [528, 0]
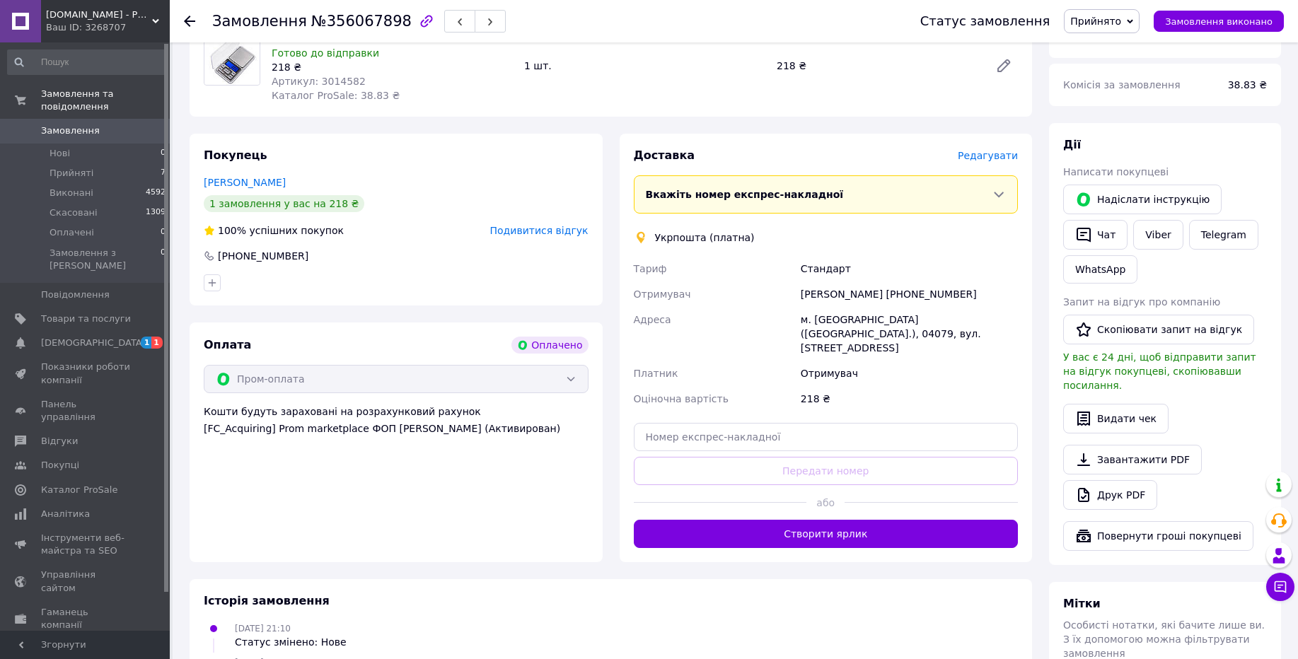
click at [134, 26] on div "Ваш ID: 3268707" at bounding box center [108, 27] width 124 height 13
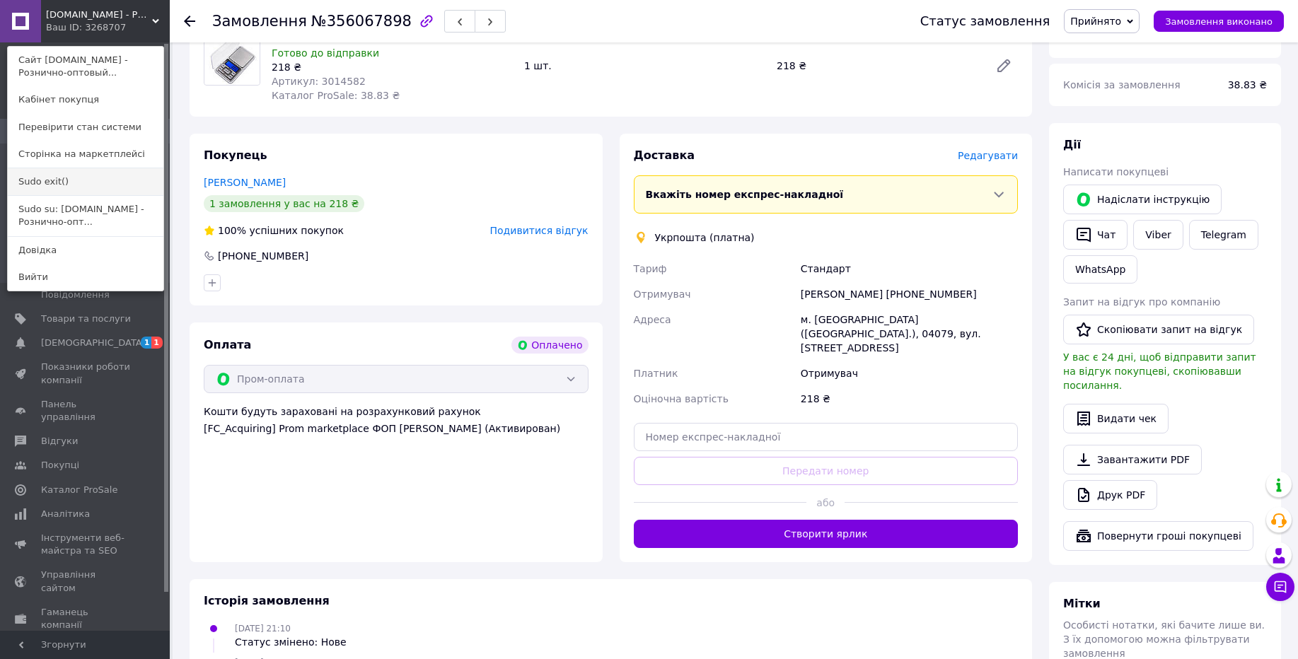
click at [79, 174] on link "Sudo exit()" at bounding box center [86, 181] width 156 height 27
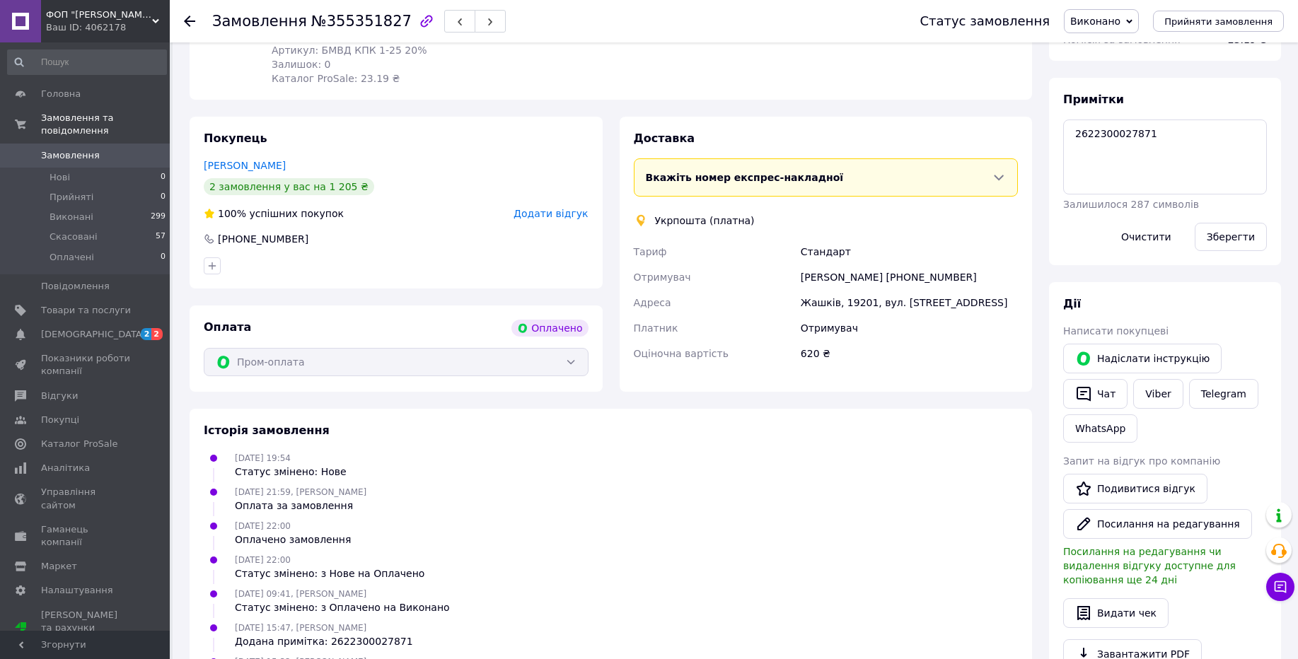
scroll to position [602, 0]
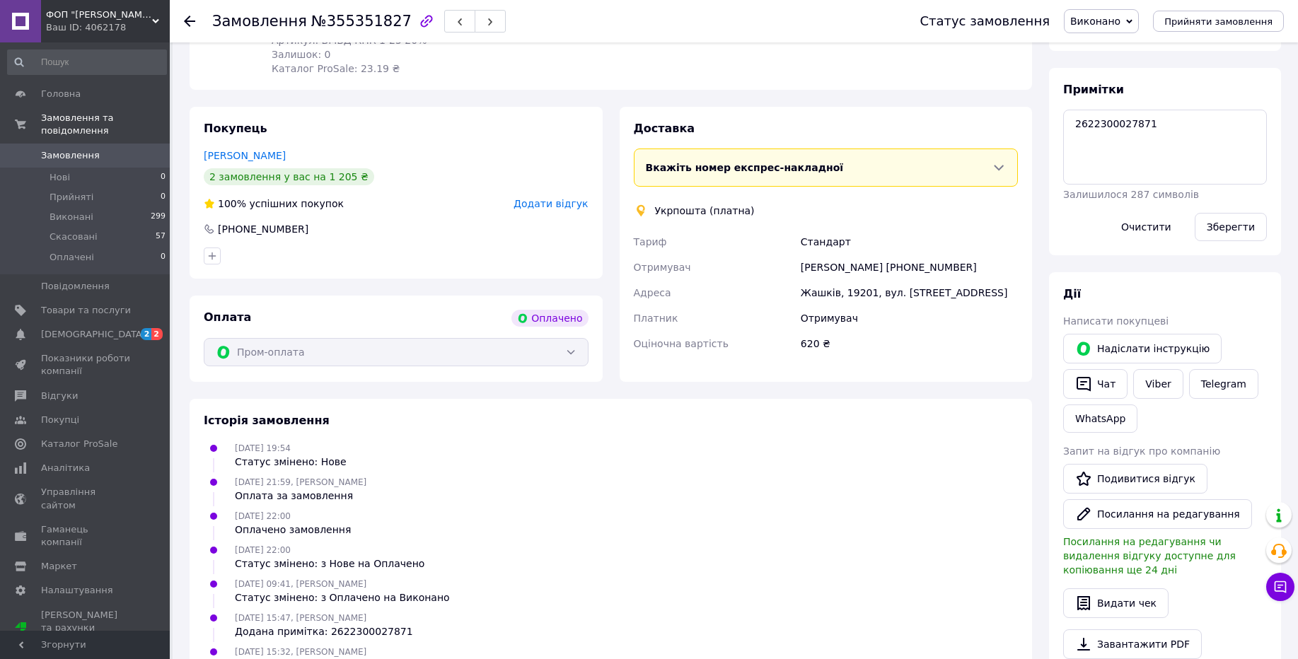
click at [103, 25] on div "Ваш ID: 4062178" at bounding box center [108, 27] width 124 height 13
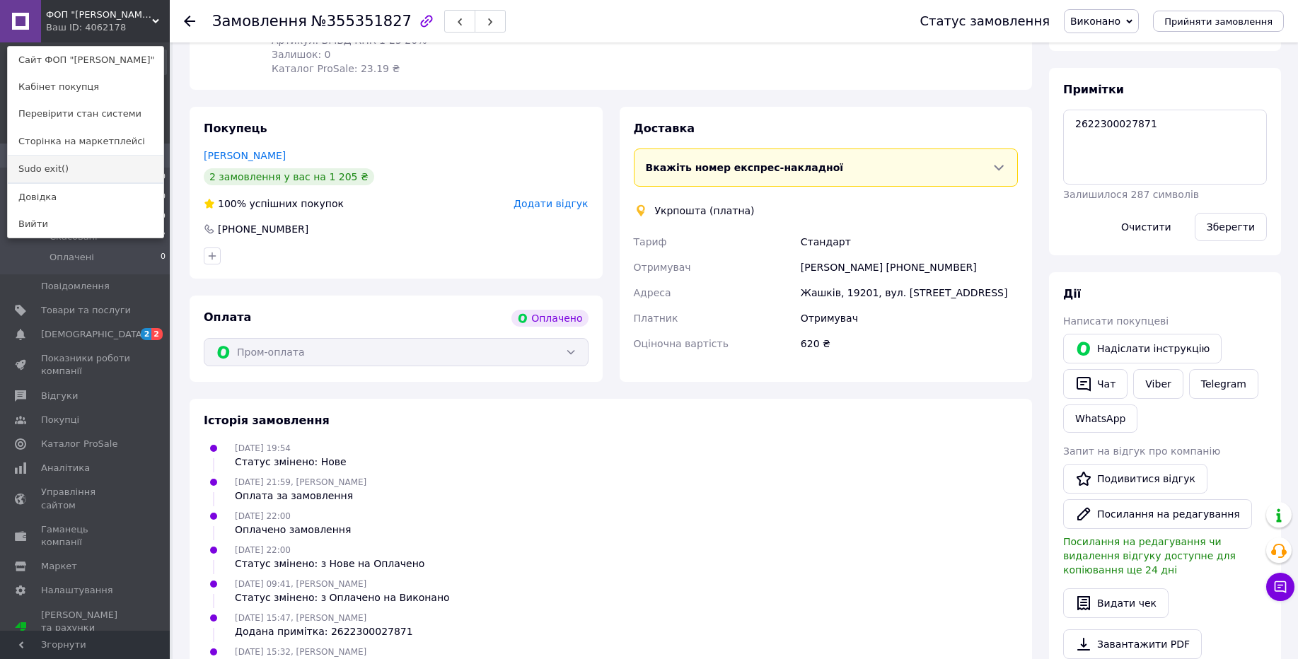
click at [73, 172] on link "Sudo exit()" at bounding box center [86, 169] width 156 height 27
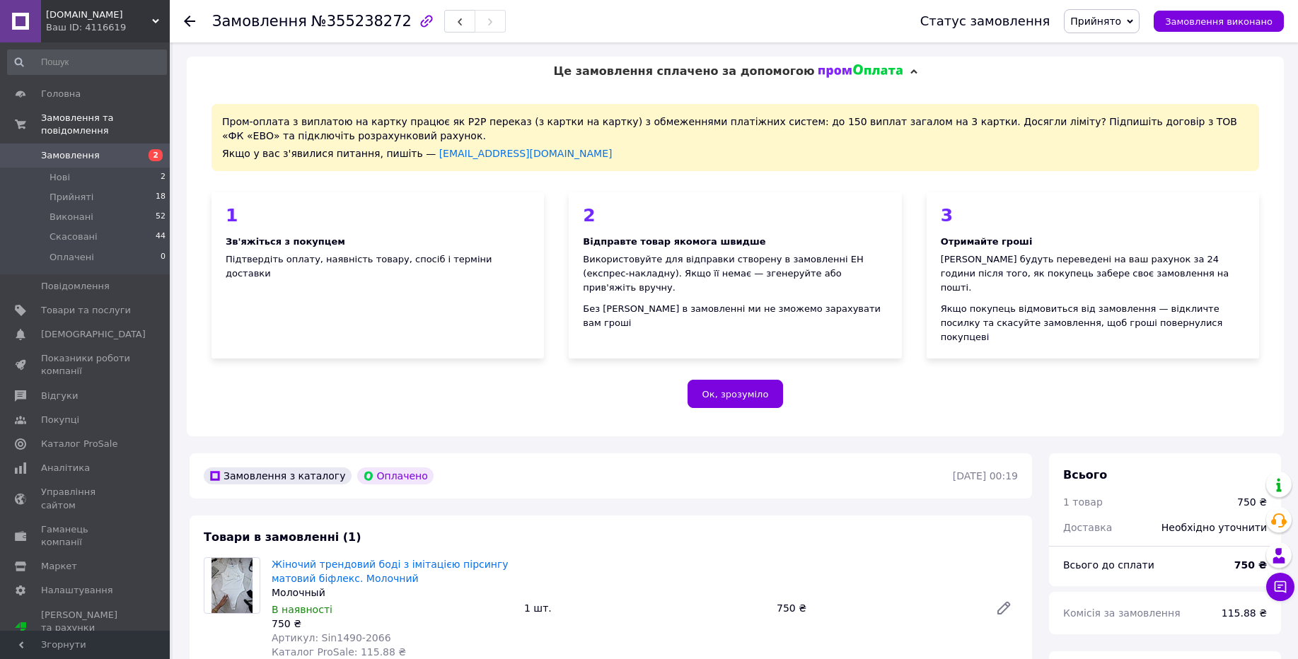
scroll to position [504, 0]
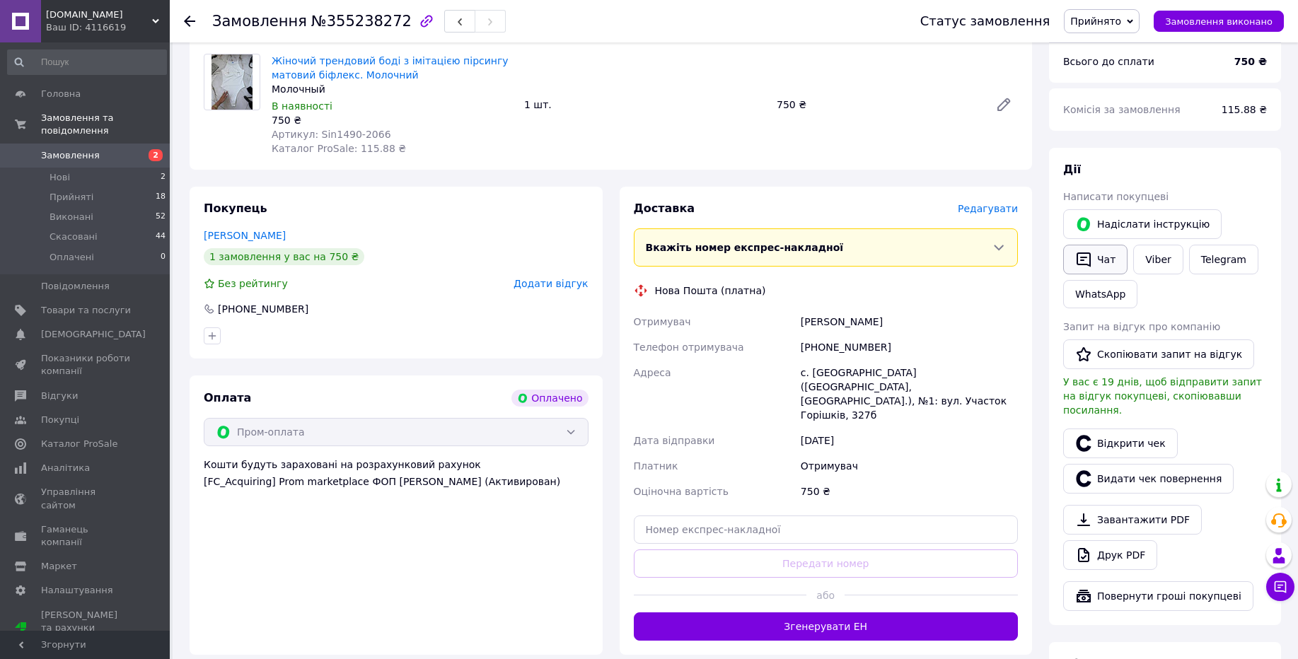
click at [1101, 245] on button "Чат" at bounding box center [1095, 260] width 64 height 30
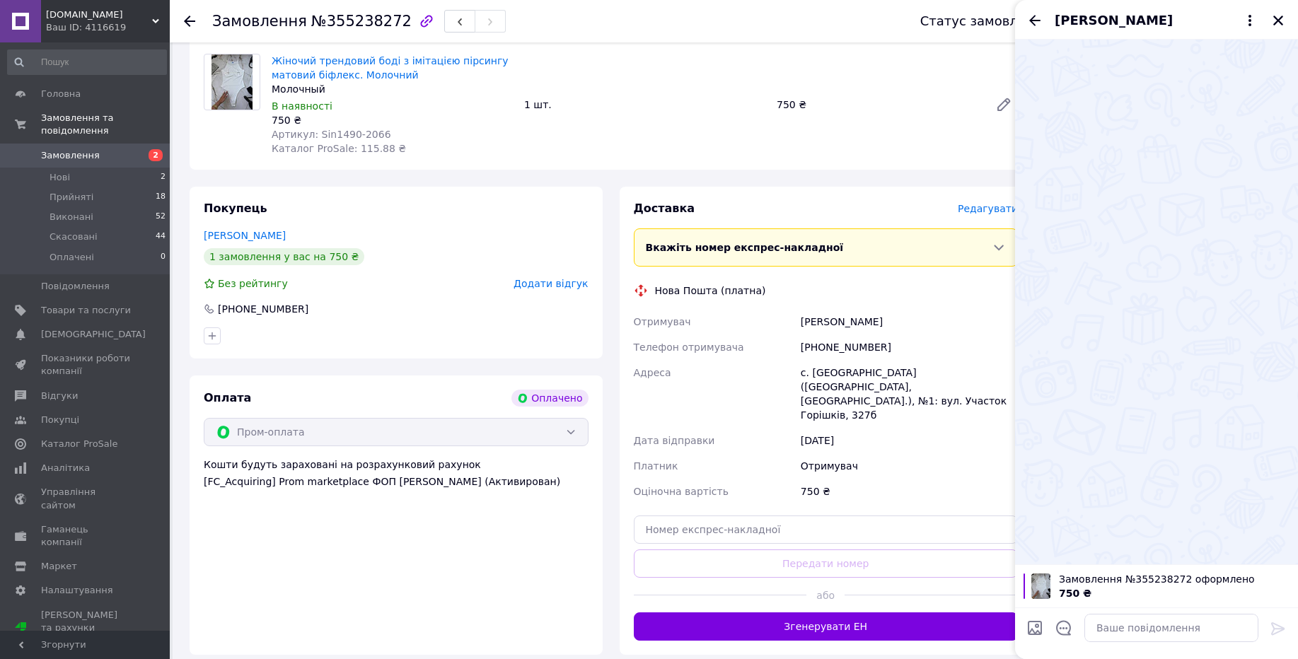
click at [151, 15] on span "ANARY.Store" at bounding box center [99, 14] width 106 height 13
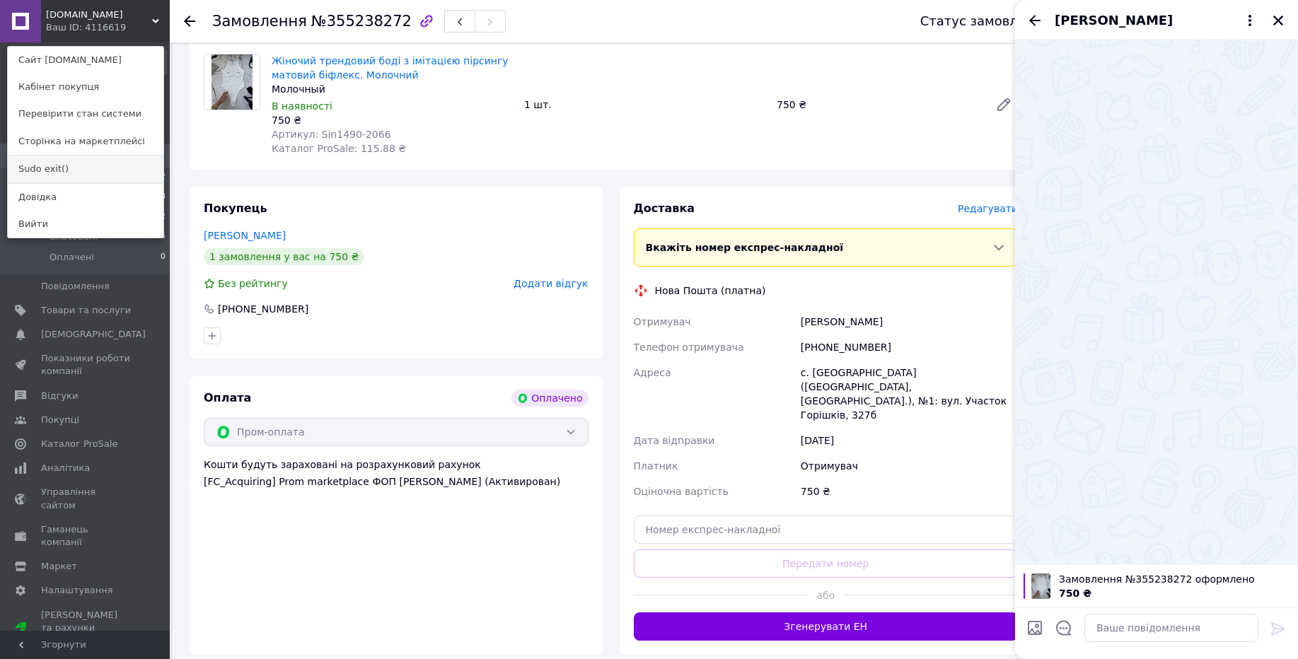
click at [131, 169] on link "Sudo exit()" at bounding box center [86, 169] width 156 height 27
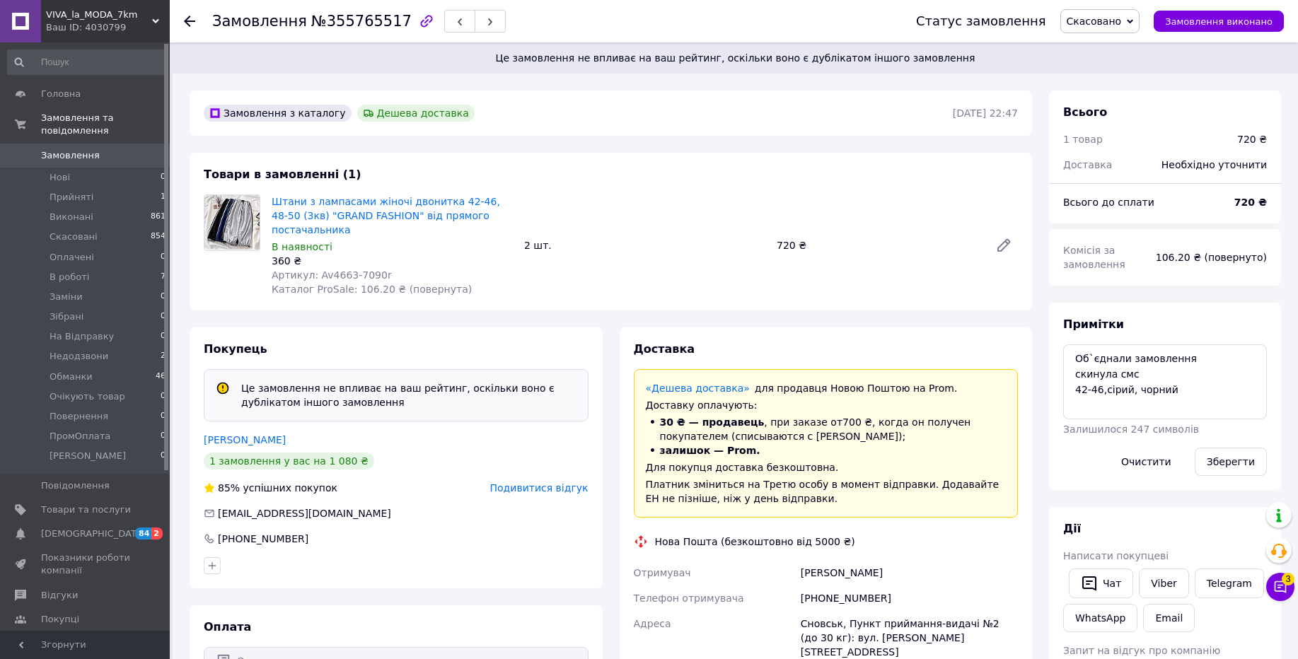
click at [101, 30] on div "Ваш ID: 4030799" at bounding box center [108, 27] width 124 height 13
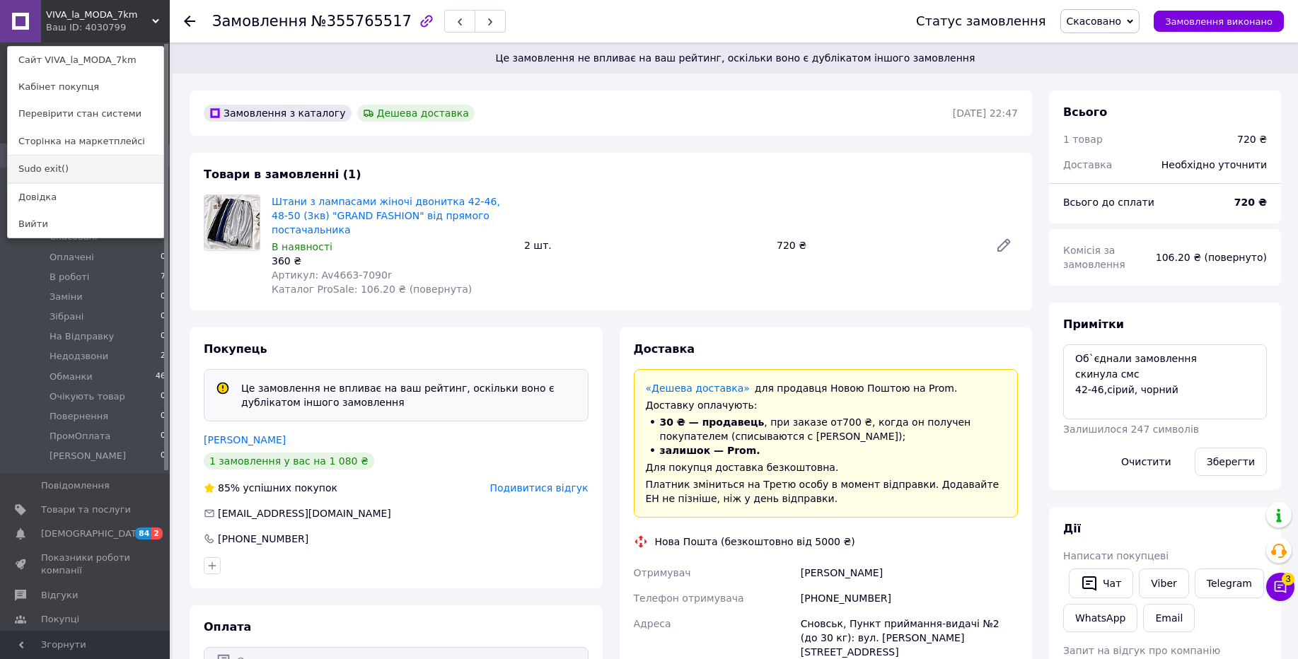
click at [72, 163] on link "Sudo exit()" at bounding box center [86, 169] width 156 height 27
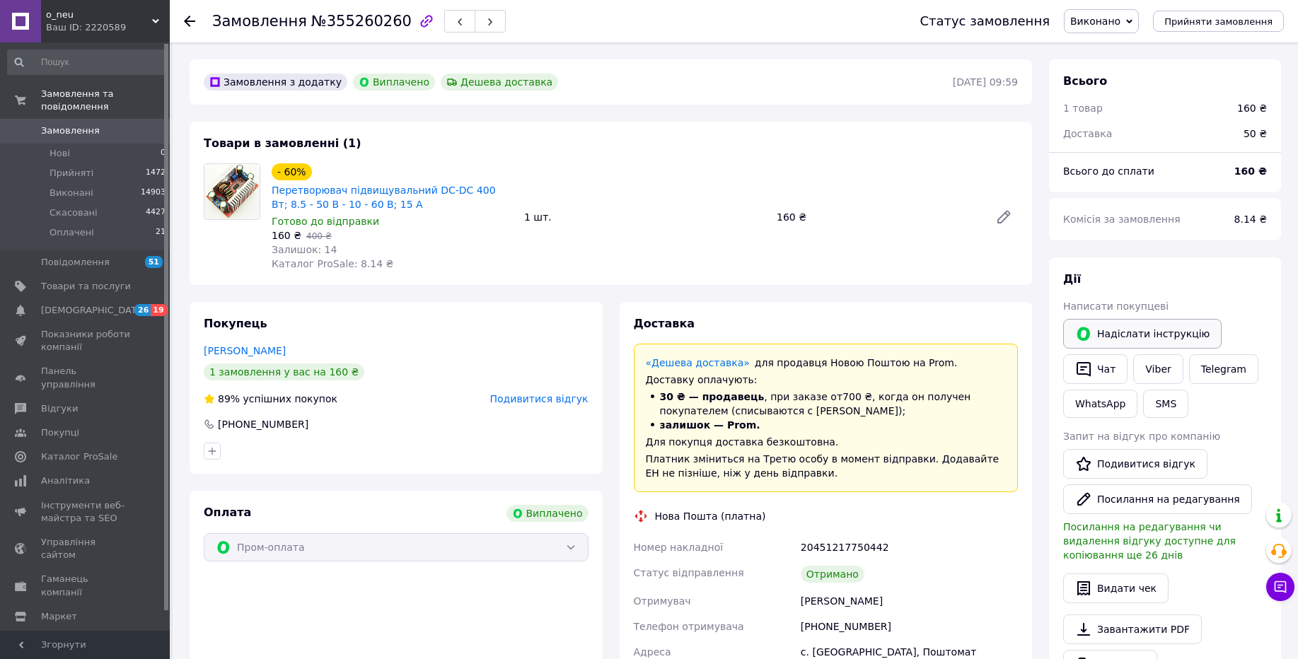
scroll to position [88, 0]
click at [1100, 361] on button "Чат" at bounding box center [1095, 369] width 64 height 30
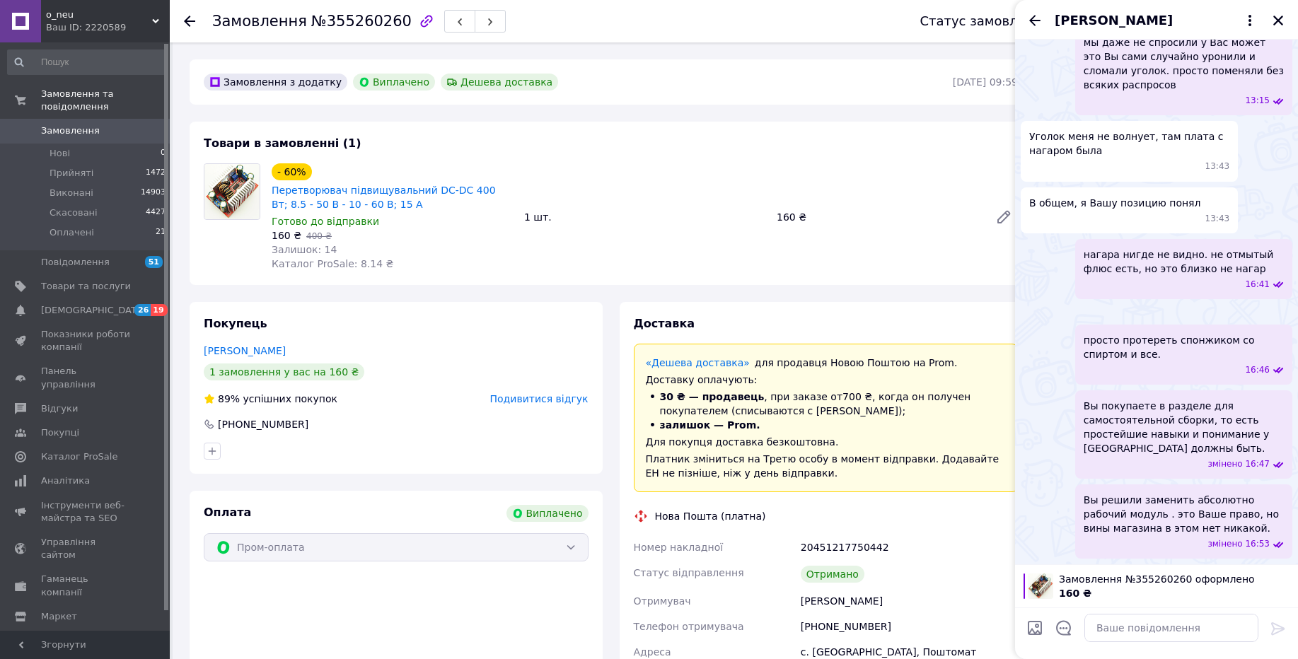
scroll to position [2573, 0]
click at [1281, 318] on img at bounding box center [1286, 312] width 11 height 11
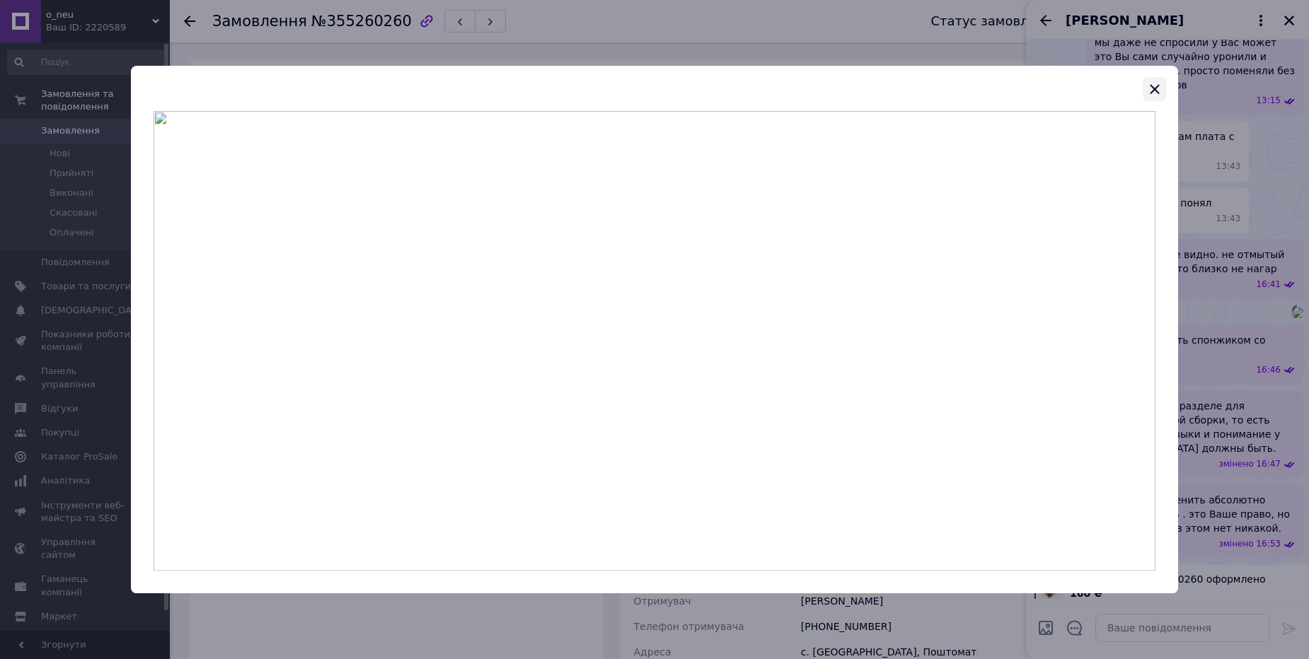
click at [1151, 84] on icon "button" at bounding box center [1154, 89] width 17 height 17
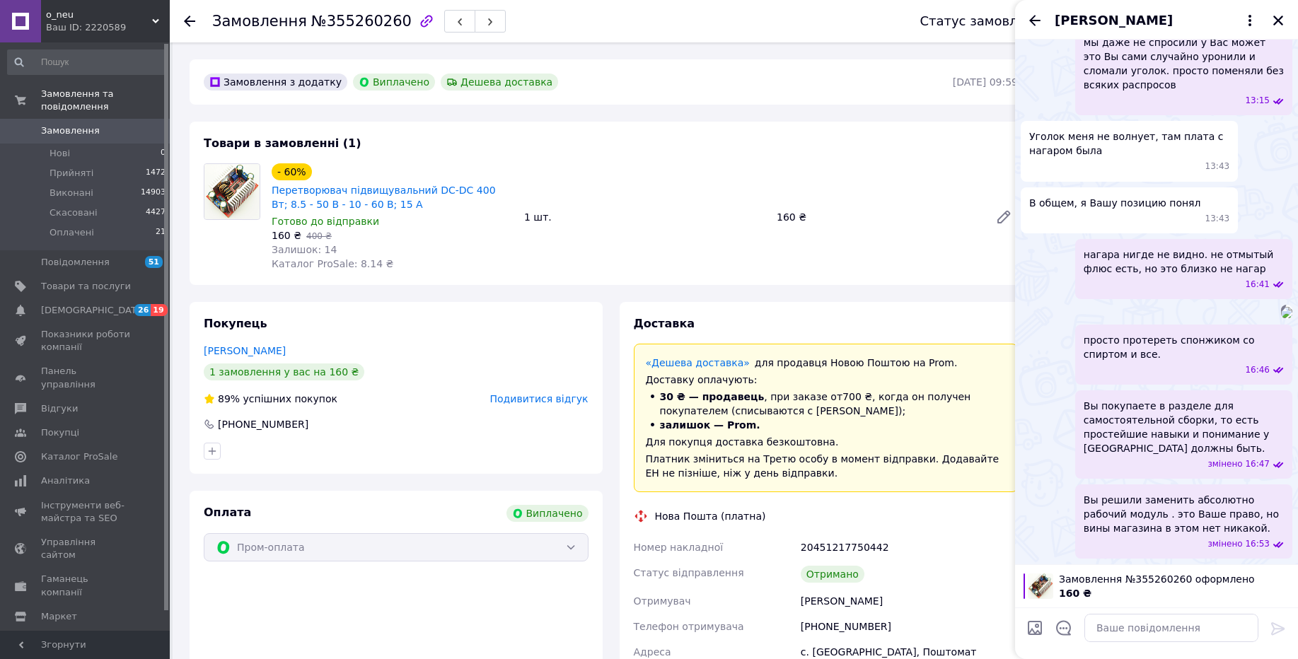
scroll to position [2745, 0]
click at [137, 31] on div "Ваш ID: 2220589" at bounding box center [108, 27] width 124 height 13
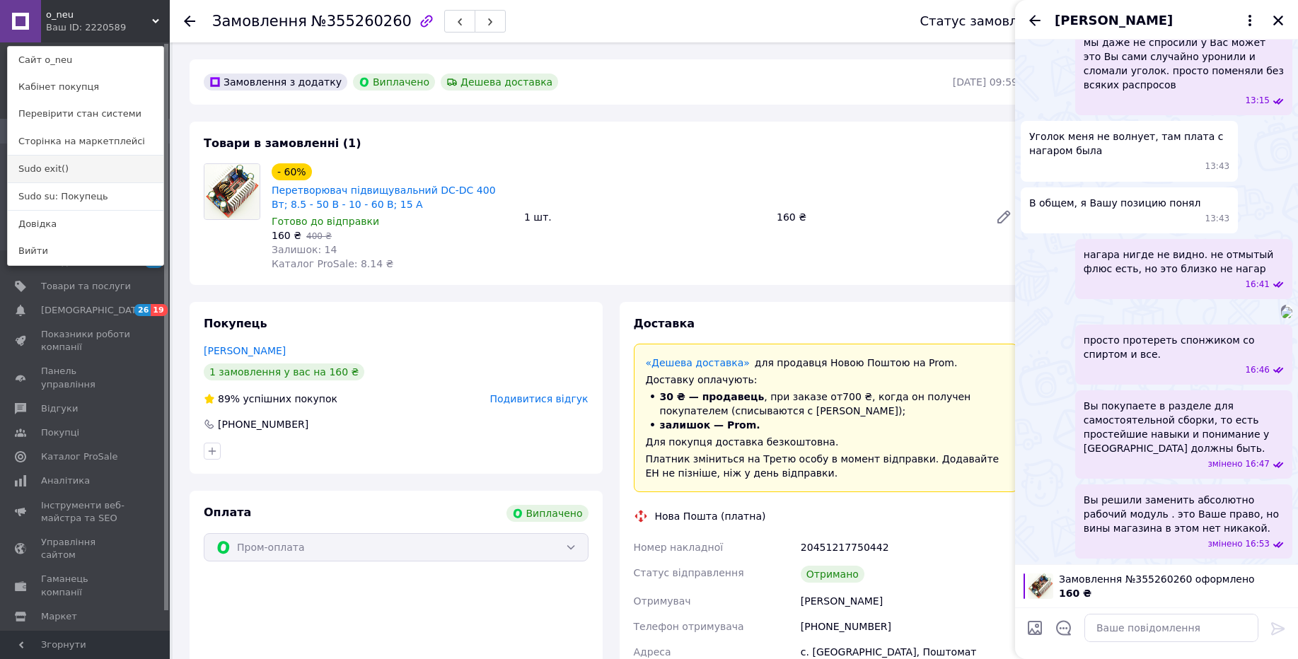
click at [92, 166] on link "Sudo exit()" at bounding box center [86, 169] width 156 height 27
